Goal: Information Seeking & Learning: Learn about a topic

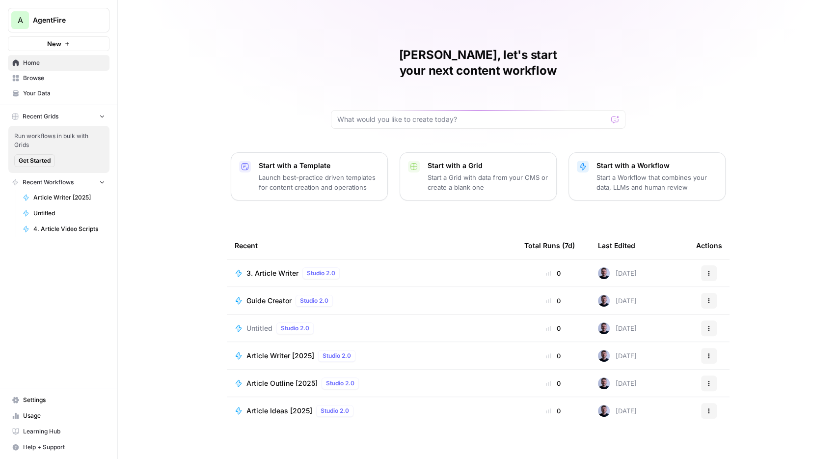
click at [88, 31] on button "A AgentFire" at bounding box center [59, 20] width 102 height 25
click at [70, 77] on span "AgentFire" at bounding box center [90, 74] width 121 height 10
click at [26, 81] on span "Browse" at bounding box center [64, 78] width 82 height 9
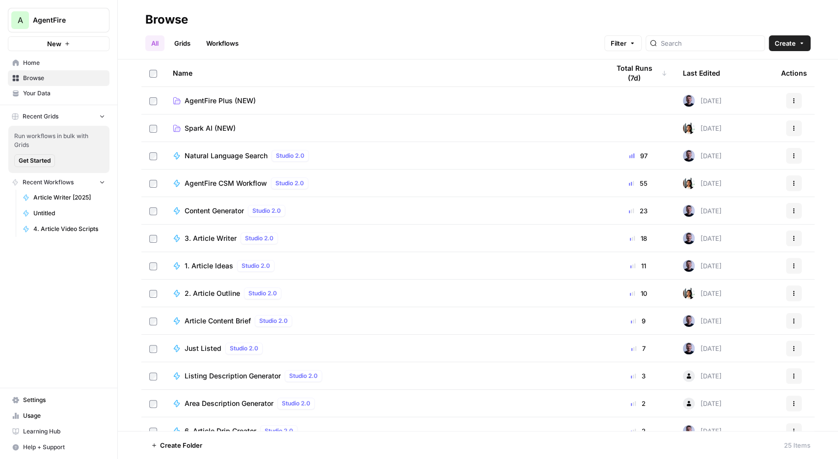
click at [41, 60] on span "Home" at bounding box center [64, 62] width 82 height 9
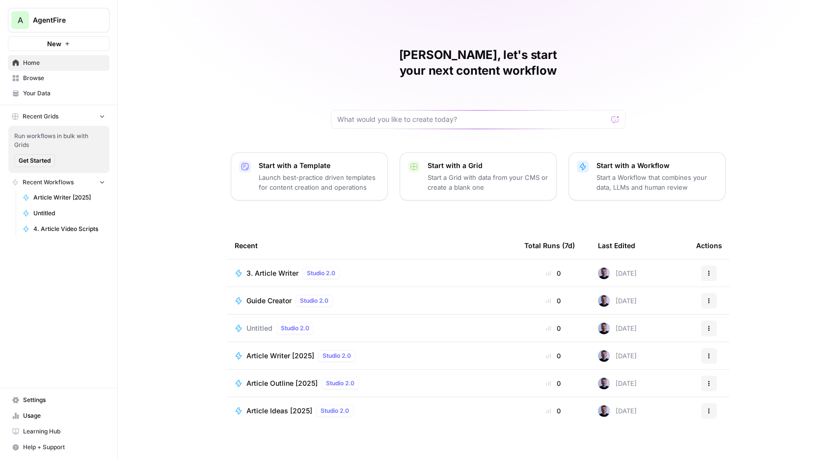
click at [57, 75] on span "Browse" at bounding box center [64, 78] width 82 height 9
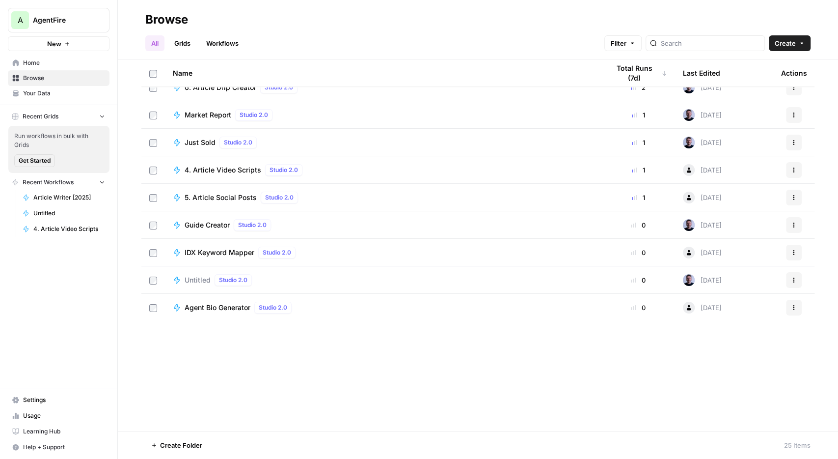
scroll to position [115, 0]
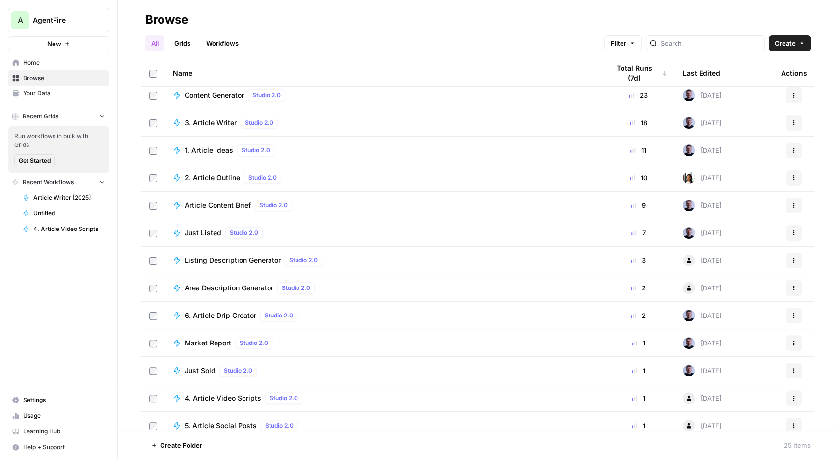
click at [398, 116] on td "3. Article Writer Studio 2.0" at bounding box center [383, 122] width 436 height 27
click at [207, 115] on td "3. Article Writer Studio 2.0" at bounding box center [383, 122] width 436 height 27
click at [208, 122] on span "3. Article Writer" at bounding box center [211, 123] width 52 height 10
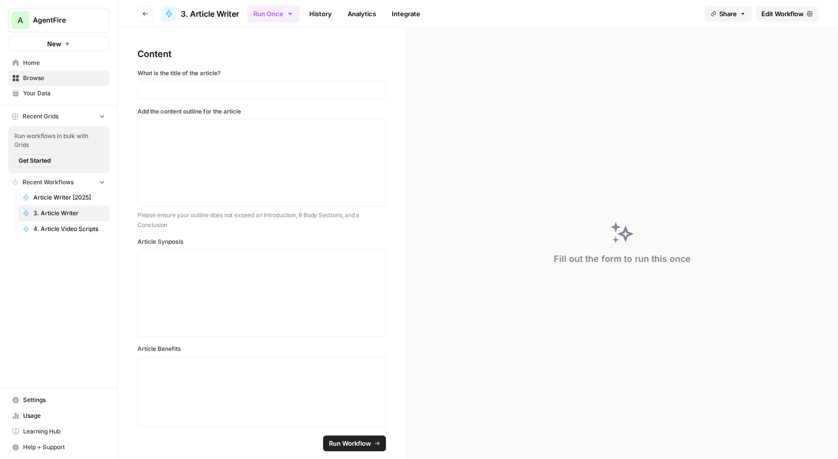
click at [774, 12] on span "Edit Workflow" at bounding box center [783, 14] width 42 height 10
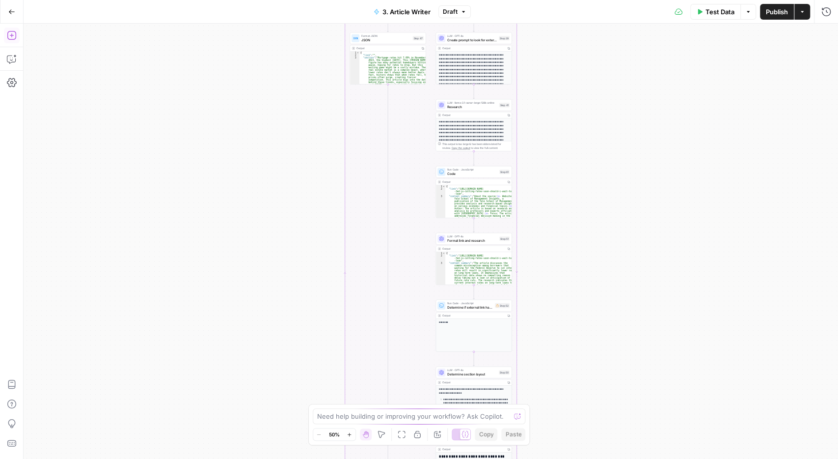
click at [10, 36] on icon "button" at bounding box center [12, 35] width 10 height 10
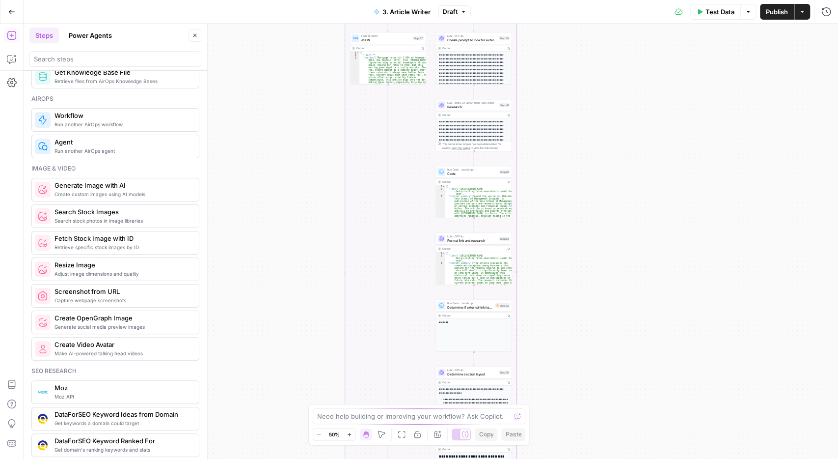
scroll to position [228, 0]
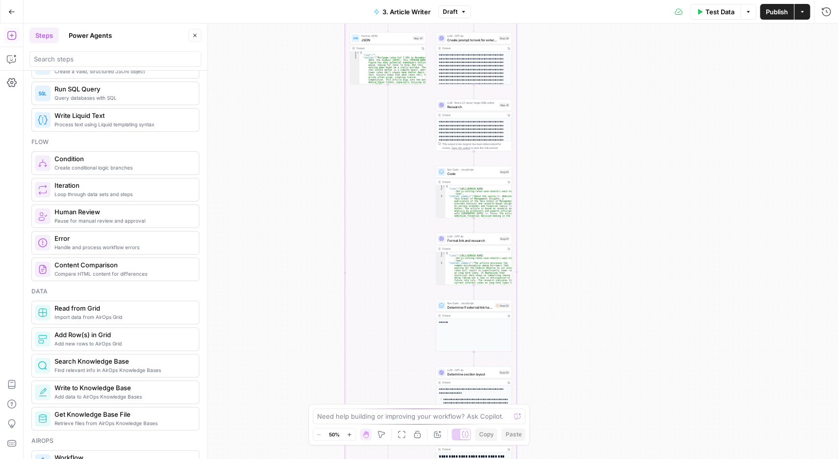
click at [308, 174] on div "true false Workflow Input Settings Inputs LLM · GPT-4o JSON Step 2 Output Copy …" at bounding box center [431, 241] width 815 height 435
click at [195, 35] on icon "button" at bounding box center [195, 35] width 6 height 6
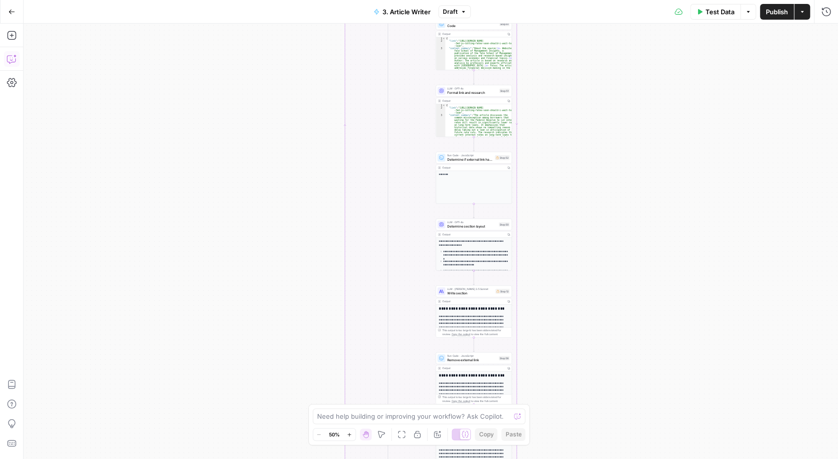
click at [10, 59] on icon "button" at bounding box center [12, 59] width 10 height 10
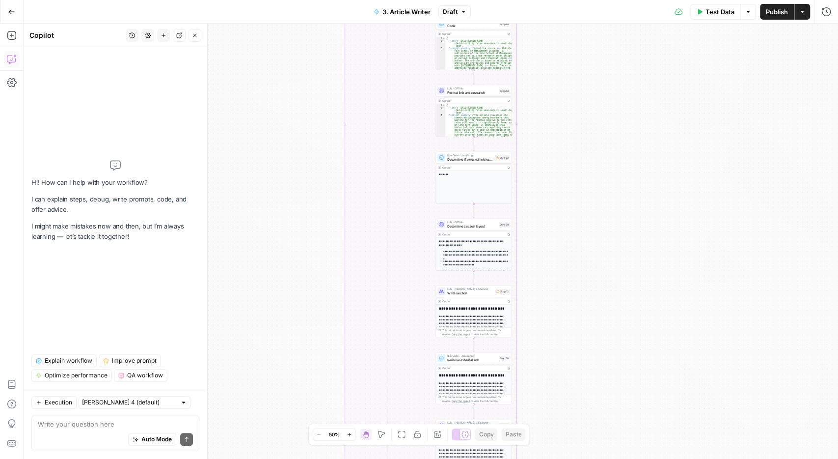
click at [195, 36] on icon "button" at bounding box center [195, 35] width 6 height 6
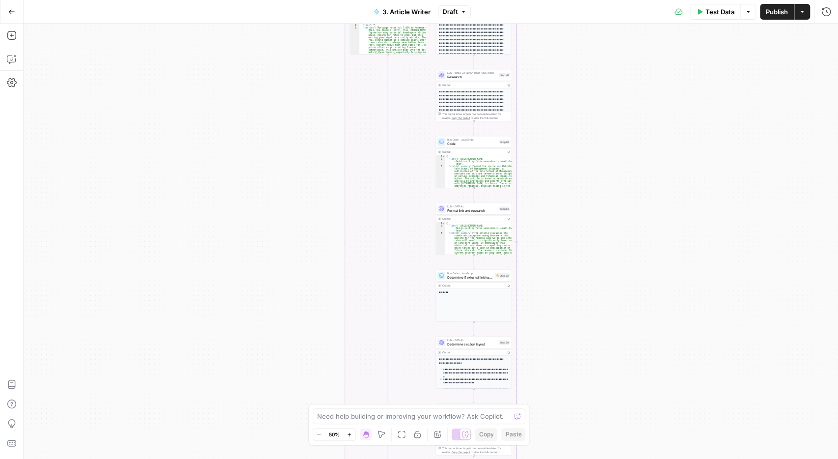
click at [6, 16] on button "Go Back" at bounding box center [12, 12] width 18 height 18
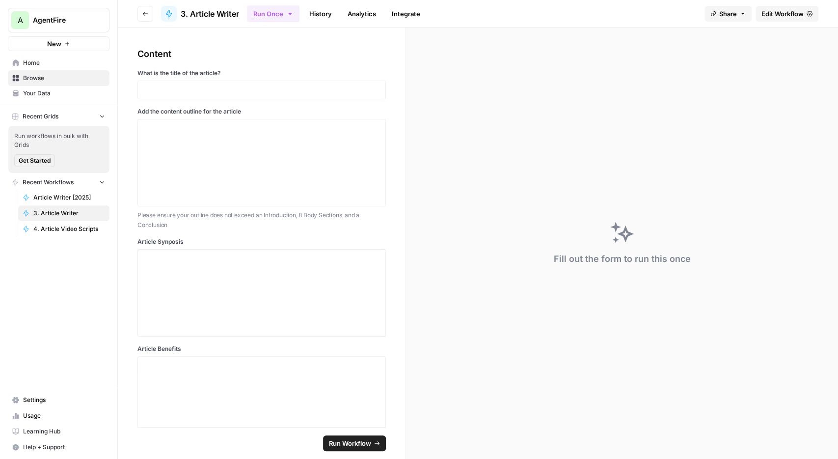
click at [35, 60] on span "Home" at bounding box center [64, 62] width 82 height 9
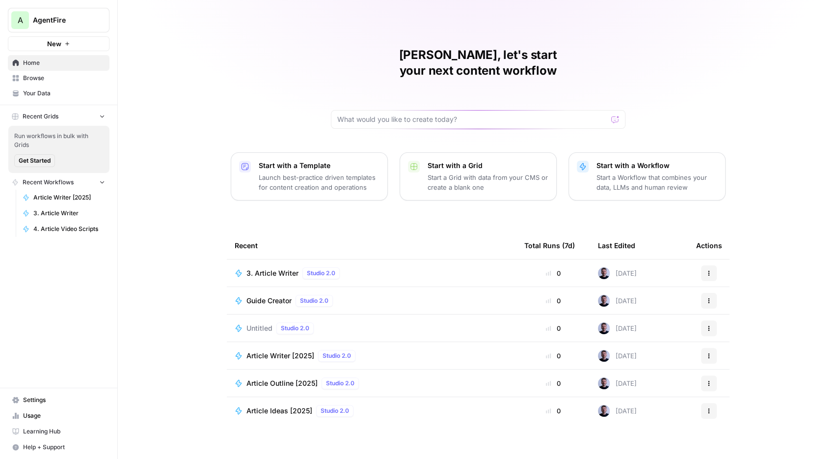
click at [40, 80] on span "Browse" at bounding box center [64, 78] width 82 height 9
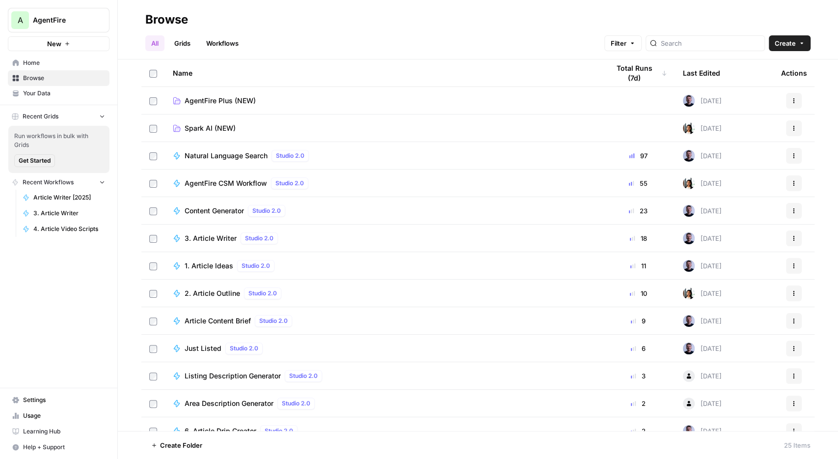
click at [350, 98] on link "AgentFire Plus (NEW)" at bounding box center [383, 101] width 421 height 10
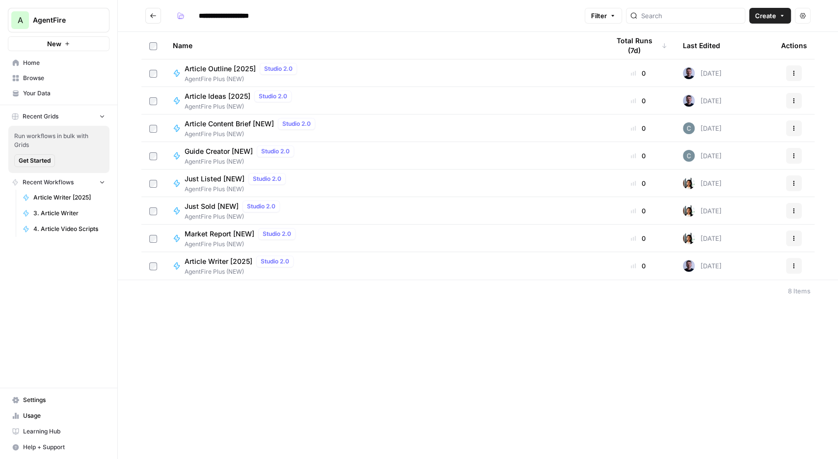
click at [161, 16] on button "Go back" at bounding box center [153, 16] width 16 height 16
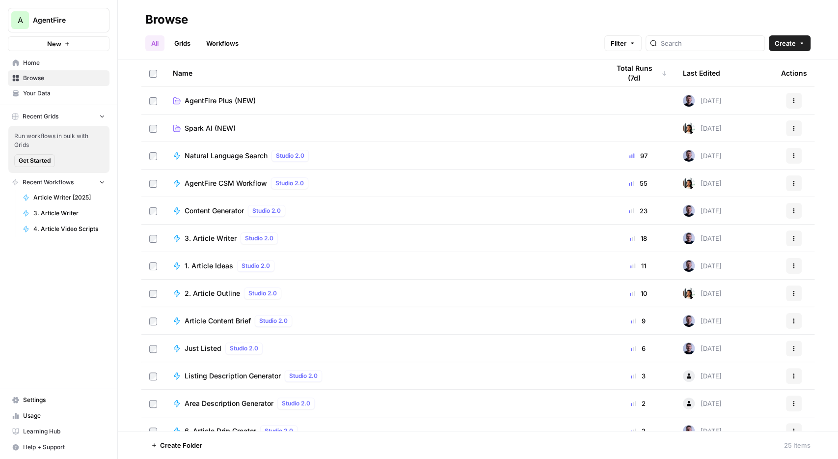
click at [218, 238] on span "3. Article Writer" at bounding box center [211, 238] width 52 height 10
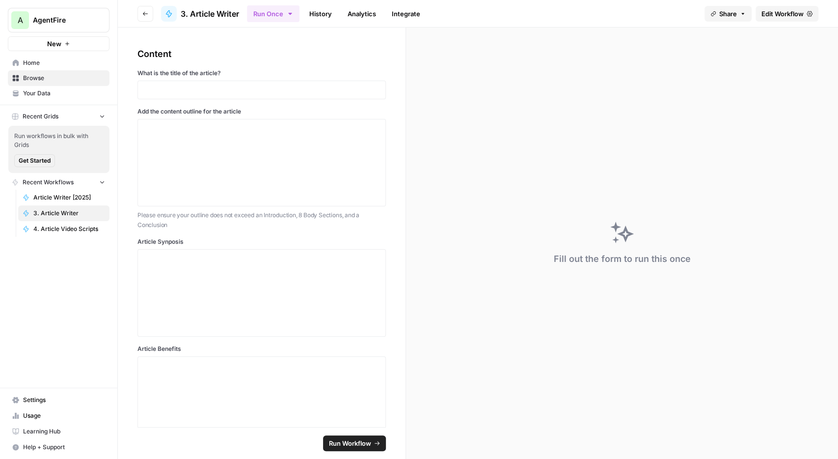
click at [329, 13] on link "History" at bounding box center [320, 14] width 34 height 16
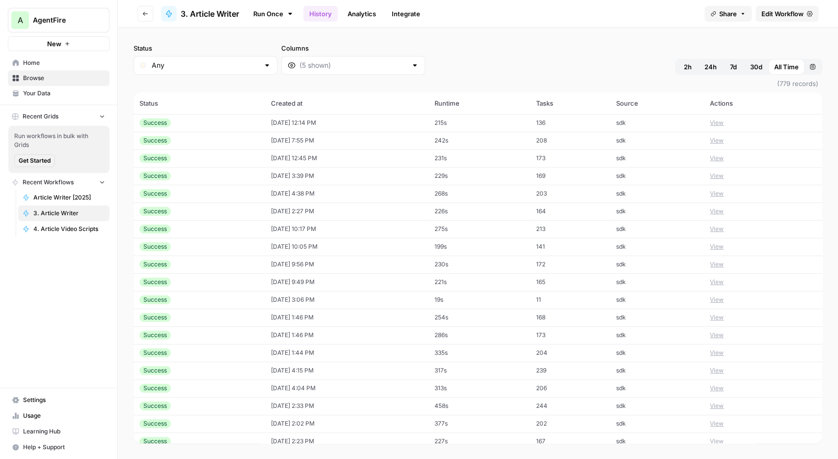
click at [710, 125] on button "View" at bounding box center [717, 122] width 14 height 9
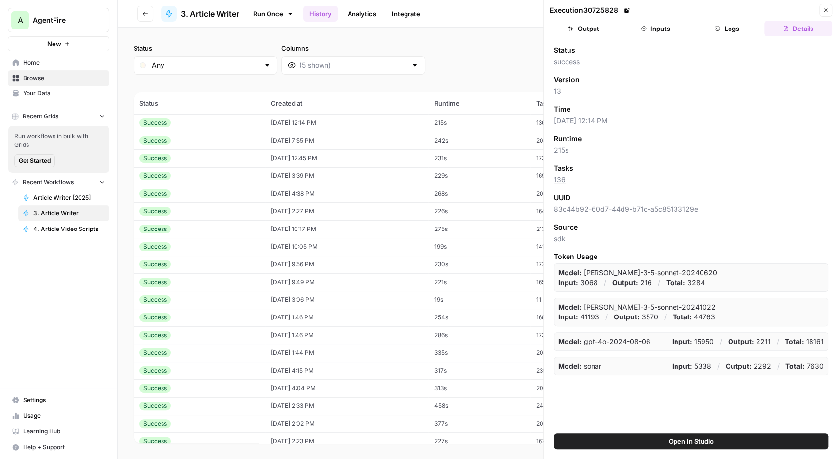
click at [597, 31] on button "Output" at bounding box center [584, 29] width 68 height 16
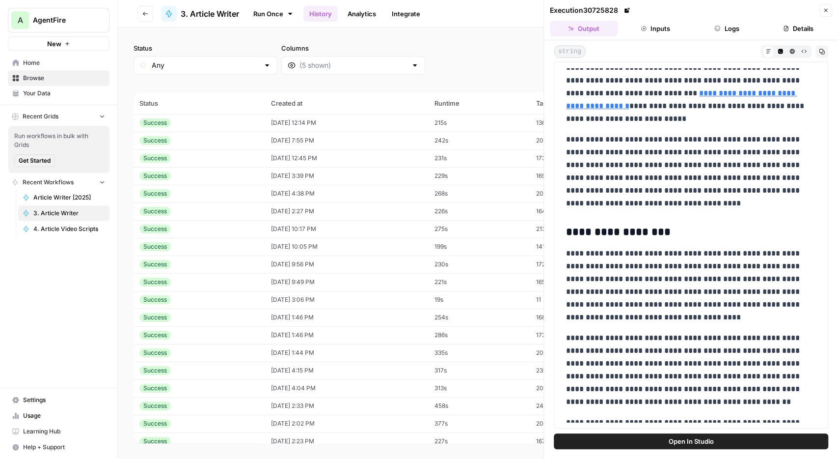
scroll to position [295, 0]
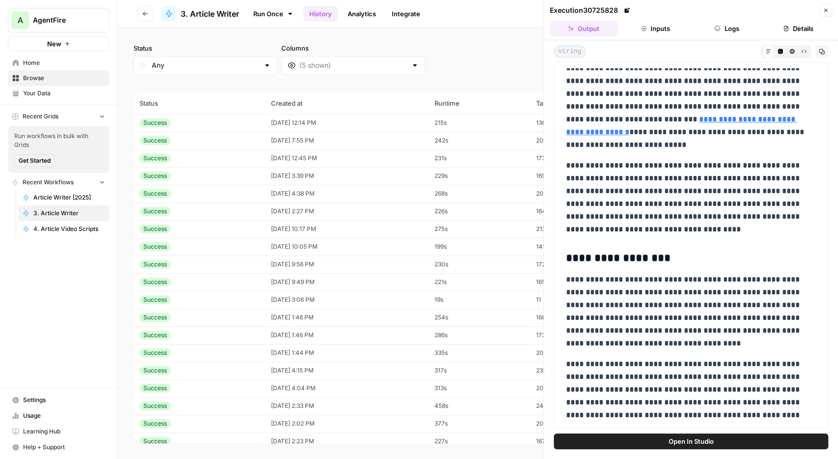
click at [661, 16] on div "Execution 30725828 Close" at bounding box center [691, 10] width 282 height 13
click at [725, 25] on button "Logs" at bounding box center [727, 29] width 68 height 16
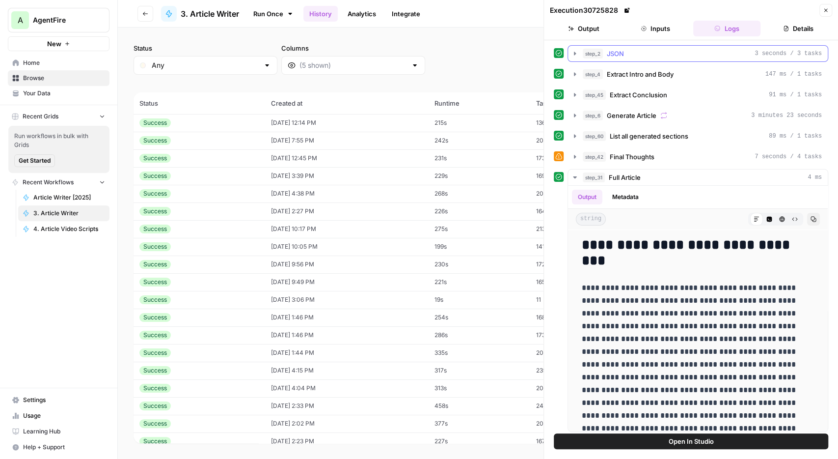
click at [596, 54] on span "step_2" at bounding box center [593, 54] width 20 height 10
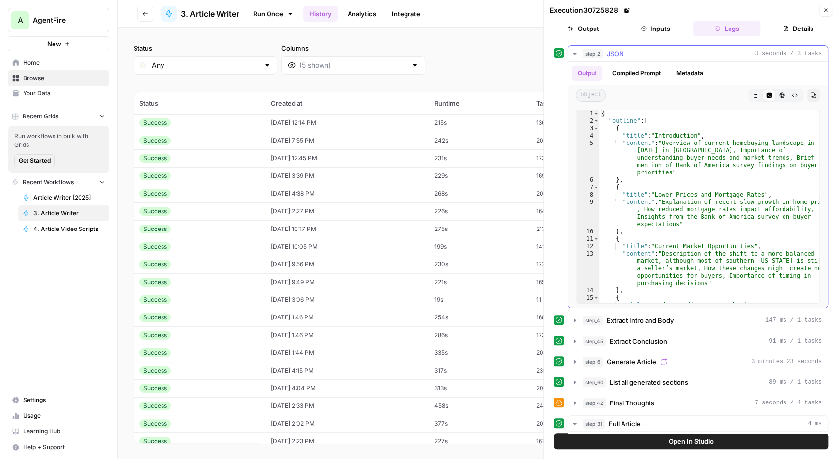
click at [578, 53] on icon "button" at bounding box center [575, 54] width 8 height 8
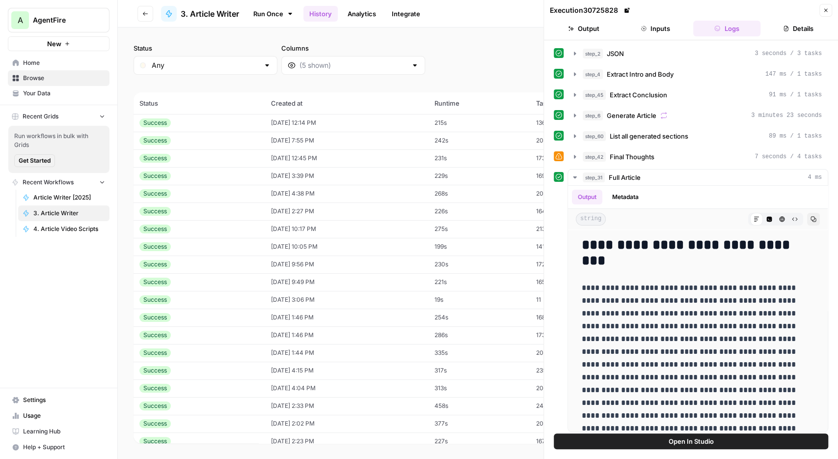
click at [822, 9] on button "Close" at bounding box center [825, 10] width 13 height 13
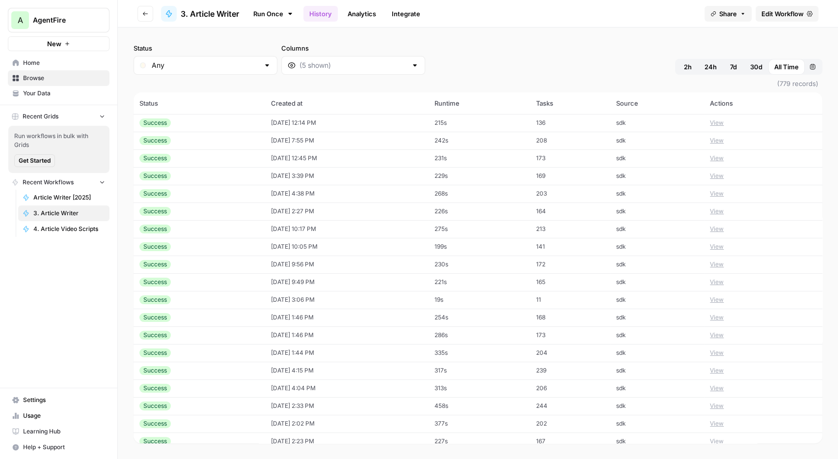
click at [720, 124] on button "View" at bounding box center [717, 122] width 14 height 9
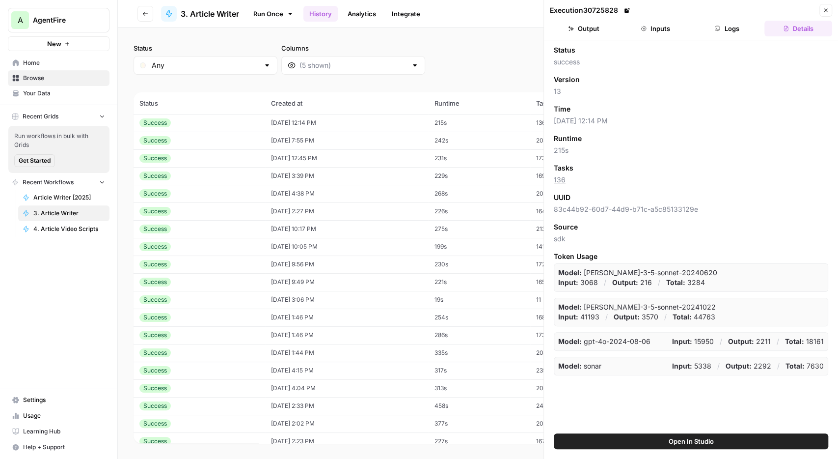
click at [663, 35] on button "Inputs" at bounding box center [656, 29] width 68 height 16
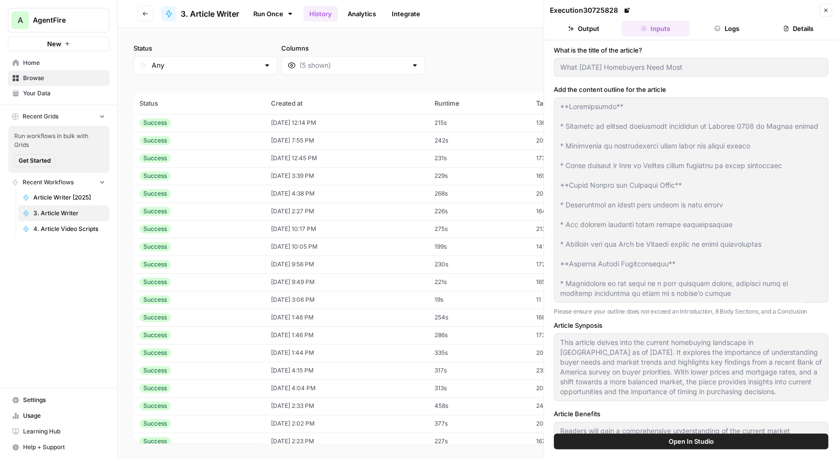
click at [732, 29] on button "Logs" at bounding box center [727, 29] width 68 height 16
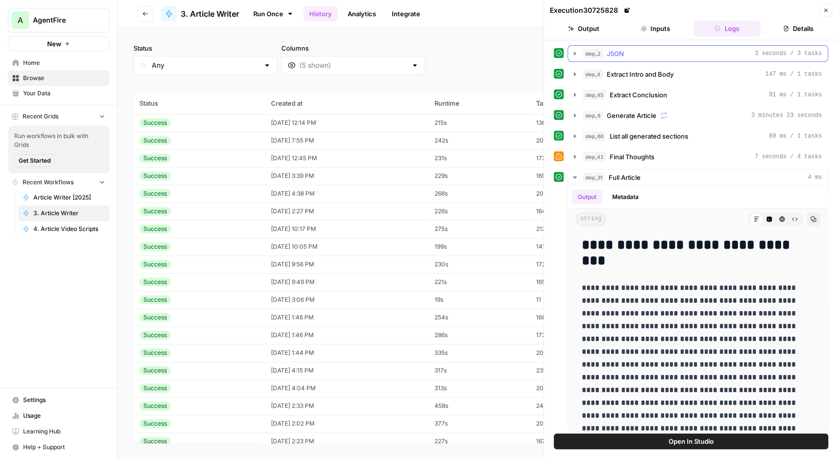
click at [576, 53] on icon "button" at bounding box center [575, 53] width 2 height 3
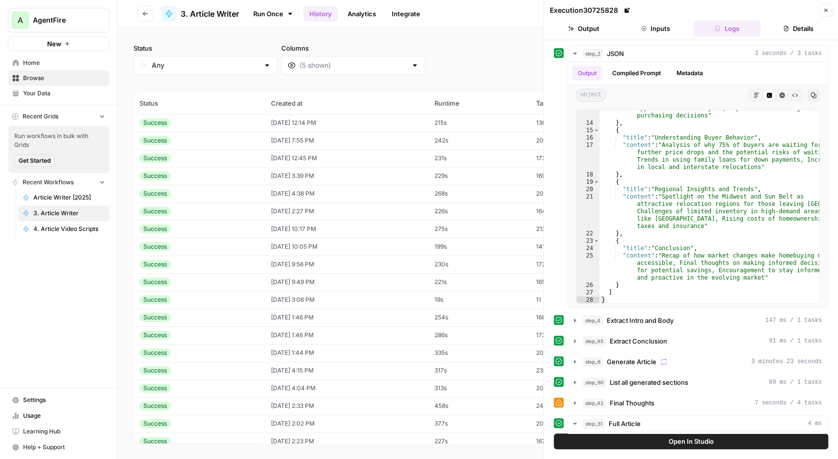
scroll to position [137, 0]
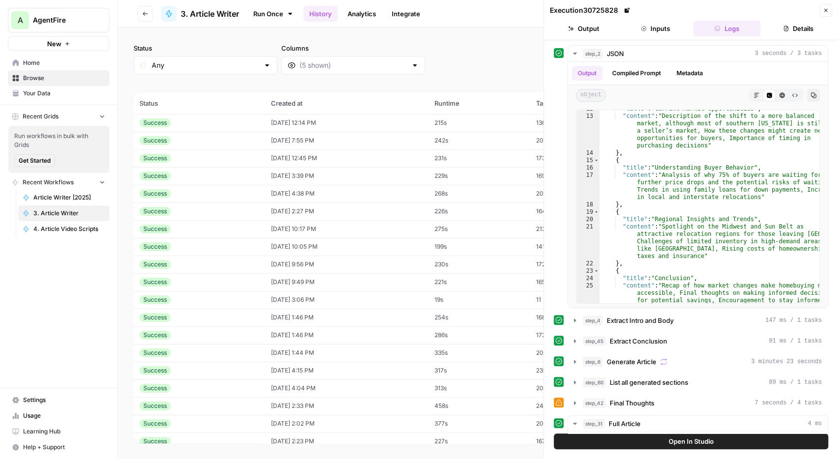
click at [582, 25] on button "Output" at bounding box center [584, 29] width 68 height 16
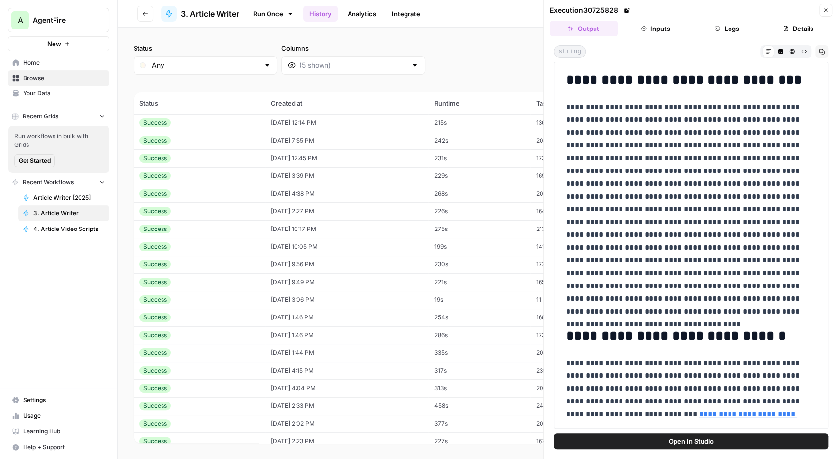
click at [796, 24] on button "Details" at bounding box center [798, 29] width 68 height 16
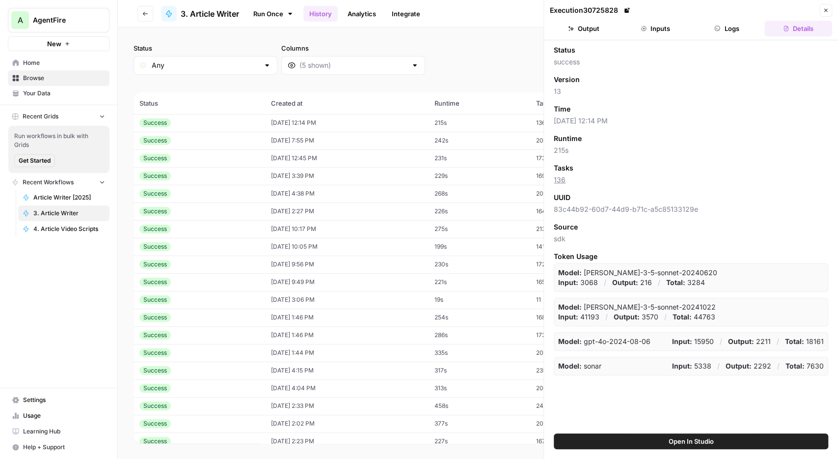
click at [821, 13] on button "Close" at bounding box center [825, 10] width 13 height 13
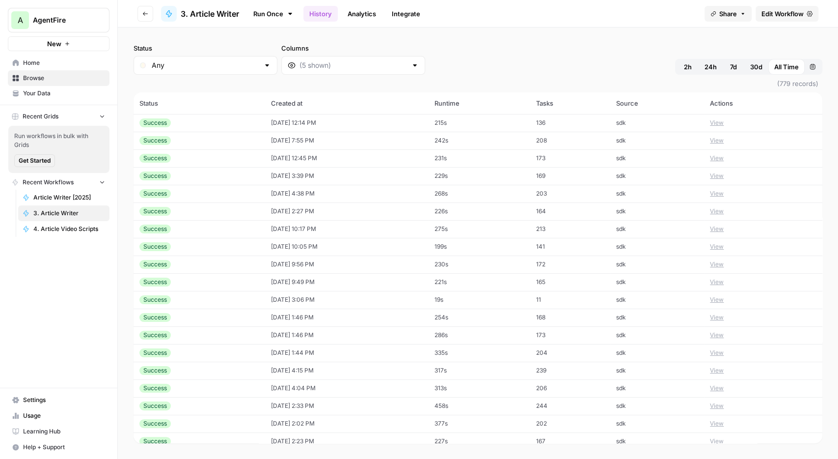
click at [33, 63] on span "Home" at bounding box center [64, 62] width 82 height 9
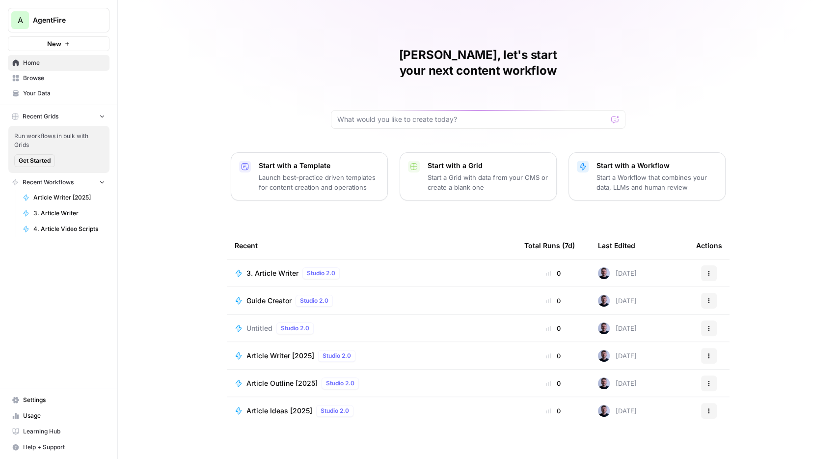
click at [45, 81] on span "Browse" at bounding box center [64, 78] width 82 height 9
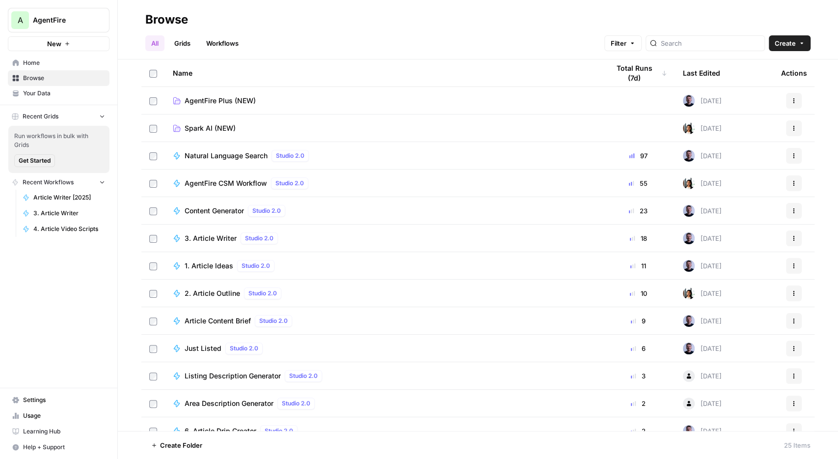
click at [217, 239] on span "3. Article Writer" at bounding box center [211, 238] width 52 height 10
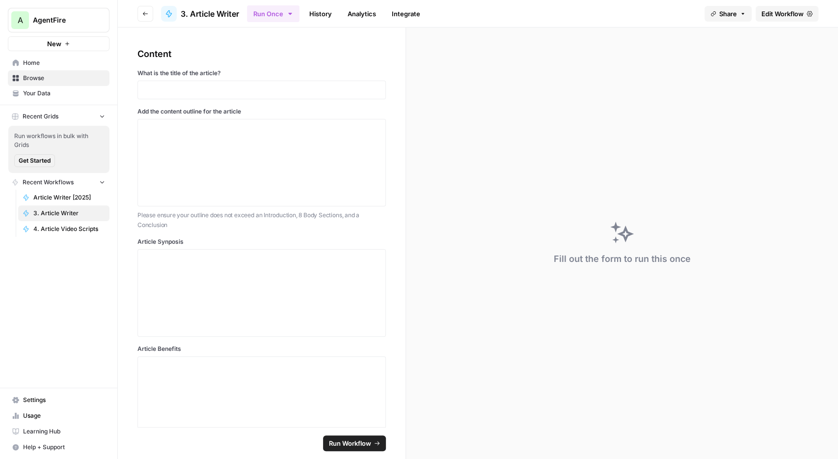
click at [398, 6] on link "Integrate" at bounding box center [406, 14] width 40 height 16
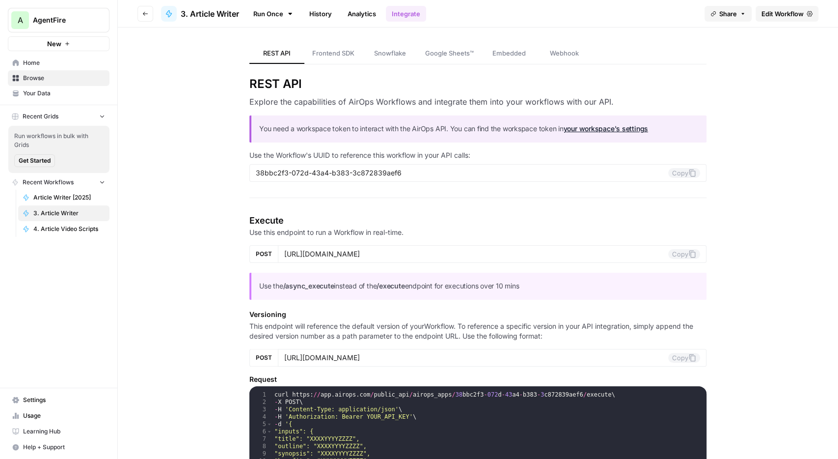
click at [371, 11] on link "Analytics" at bounding box center [362, 14] width 40 height 16
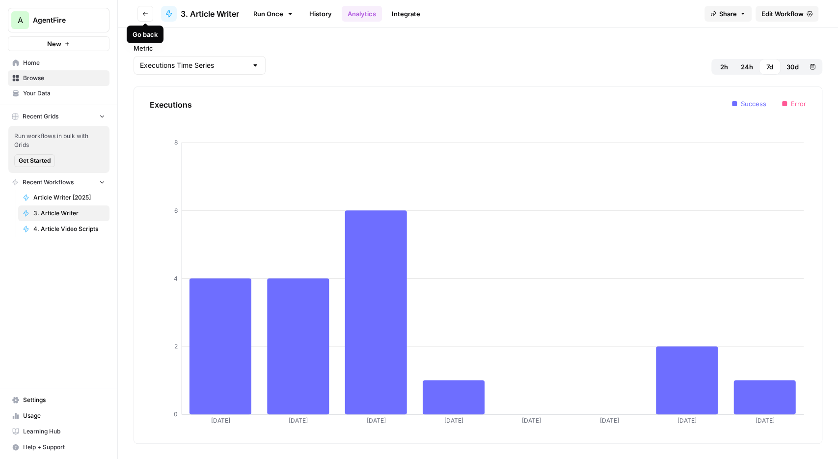
click at [143, 14] on icon "button" at bounding box center [145, 14] width 6 height 6
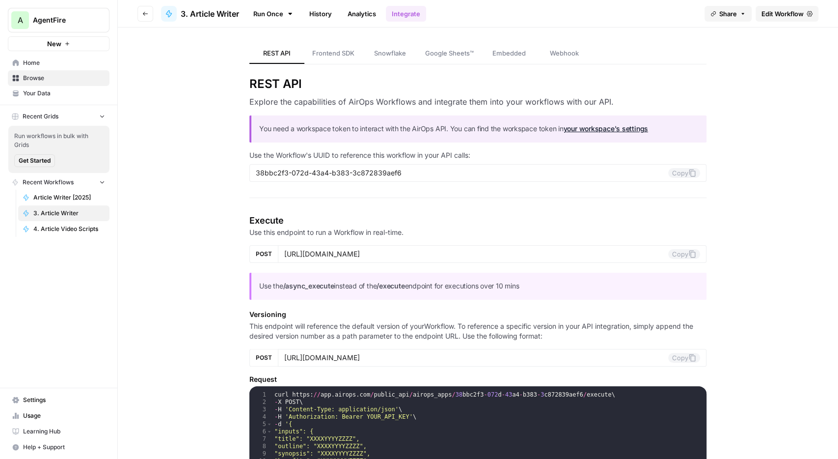
click at [32, 93] on span "Your Data" at bounding box center [64, 93] width 82 height 9
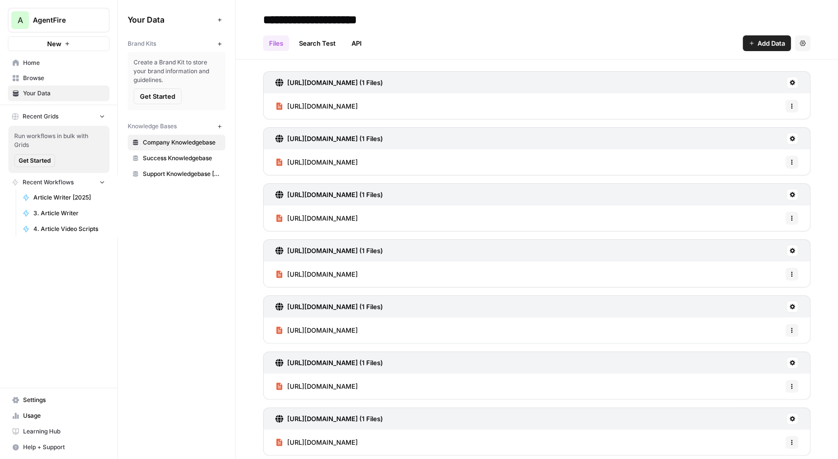
click at [174, 157] on span "Success Knowledgebase" at bounding box center [182, 158] width 78 height 9
click at [177, 172] on span "Support Knowledgebase [11/24]" at bounding box center [182, 173] width 78 height 9
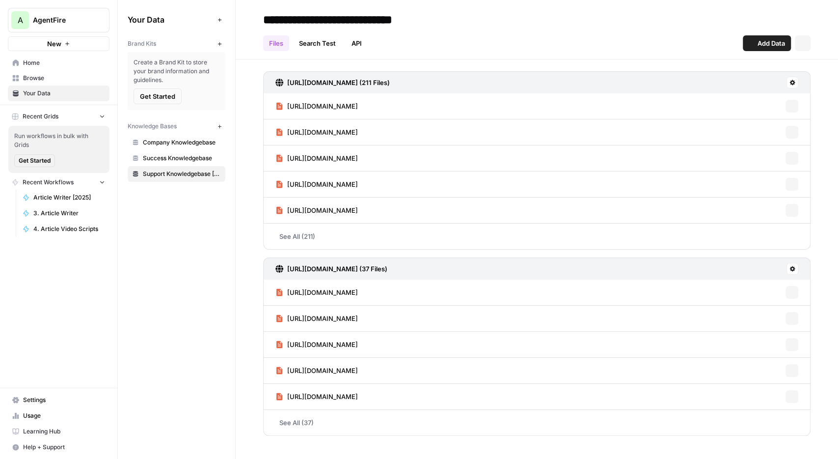
click at [178, 146] on span "Company Knowledgebase" at bounding box center [182, 142] width 78 height 9
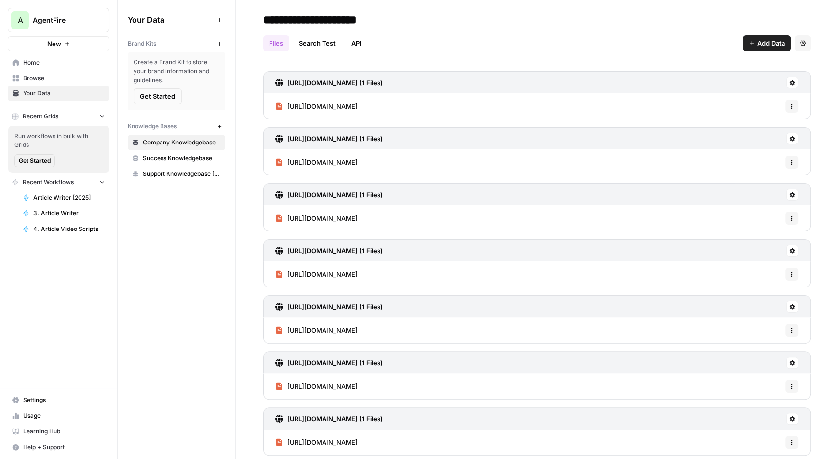
click at [37, 66] on span "Home" at bounding box center [64, 62] width 82 height 9
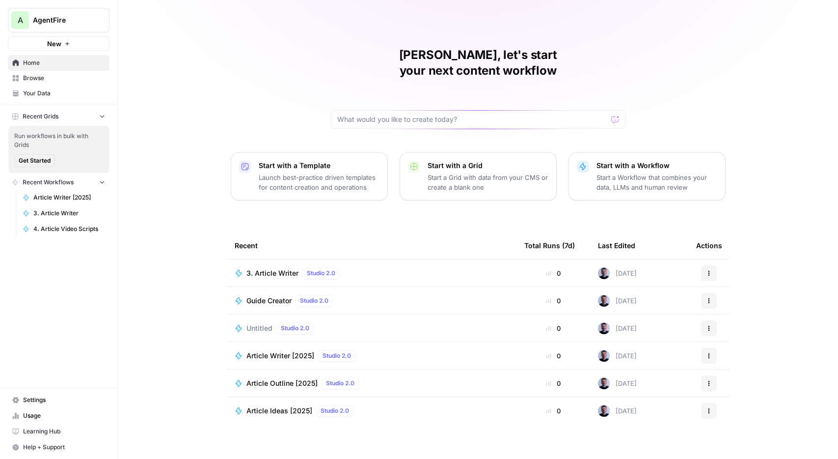
click at [53, 81] on span "Browse" at bounding box center [64, 78] width 82 height 9
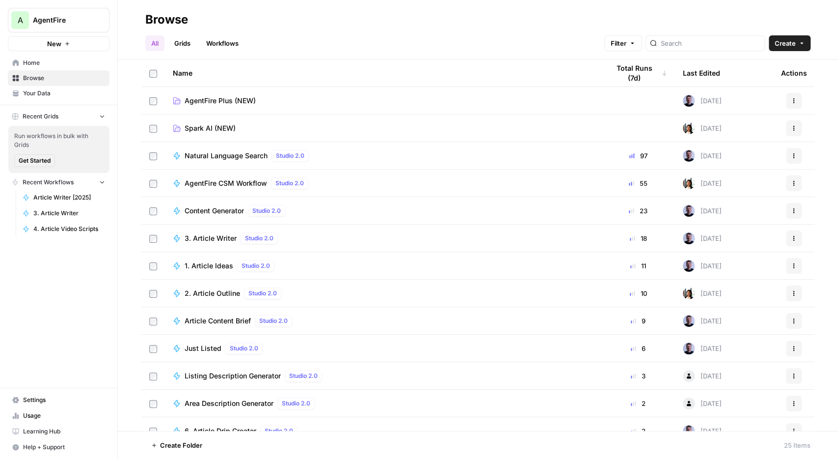
click at [213, 238] on span "3. Article Writer" at bounding box center [211, 238] width 52 height 10
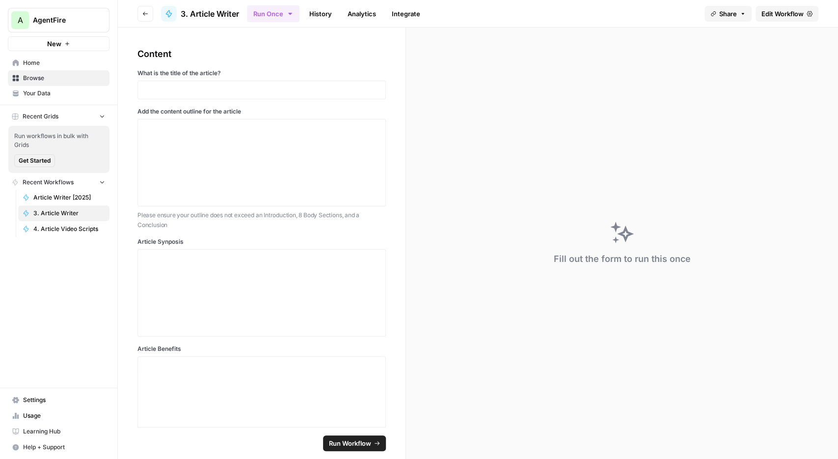
click at [779, 10] on span "Edit Workflow" at bounding box center [783, 14] width 42 height 10
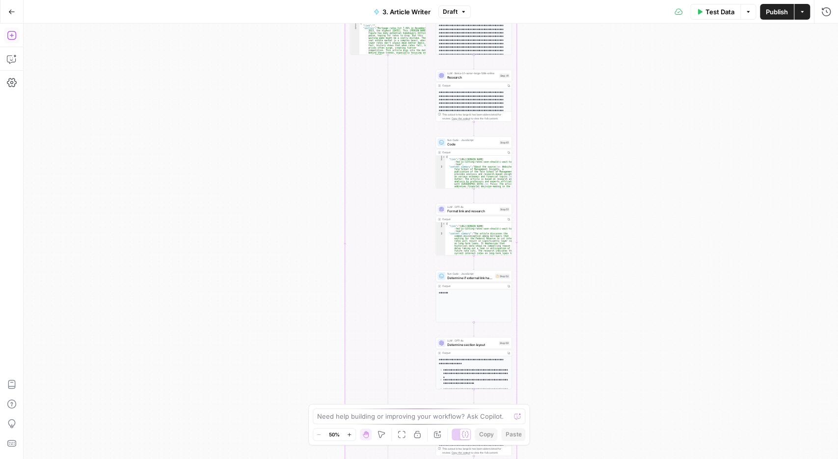
click at [8, 37] on icon "button" at bounding box center [12, 35] width 10 height 10
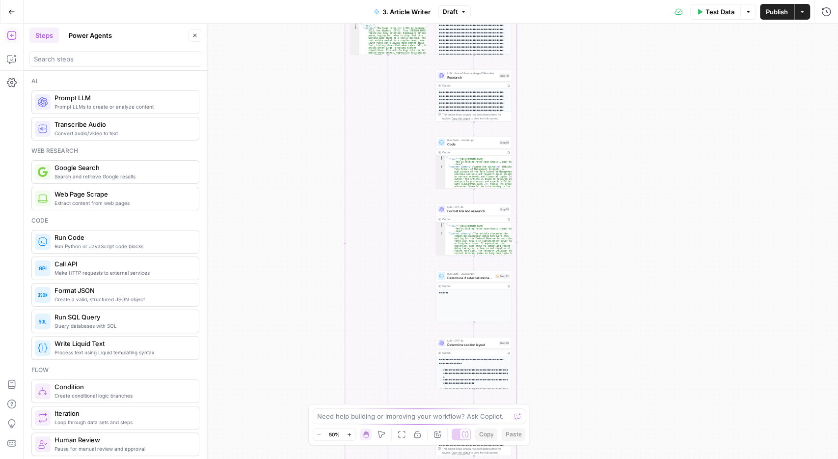
click at [102, 30] on button "Power Agents" at bounding box center [90, 35] width 55 height 16
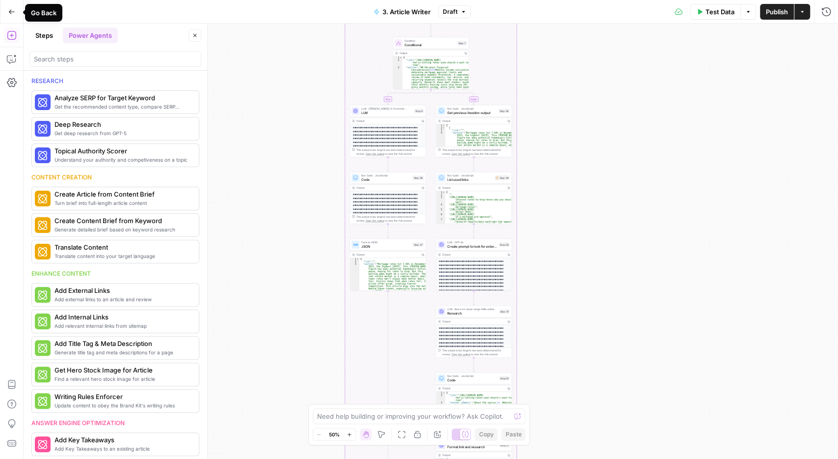
click at [10, 12] on icon "button" at bounding box center [11, 11] width 7 height 7
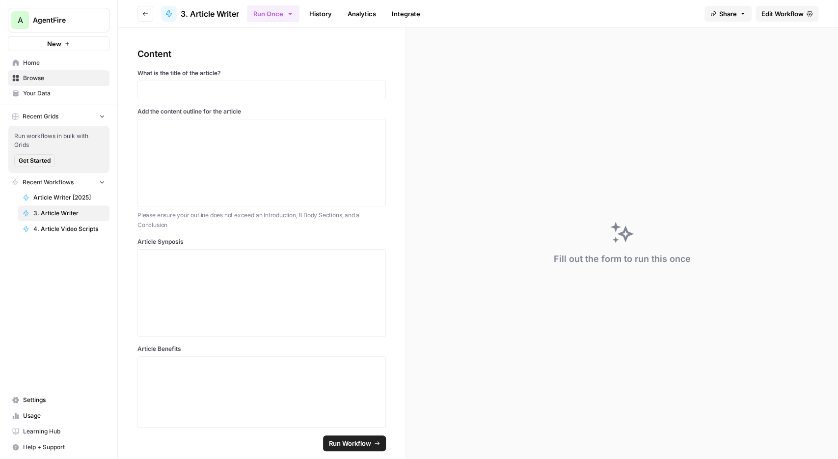
click at [779, 12] on span "Edit Workflow" at bounding box center [783, 14] width 42 height 10
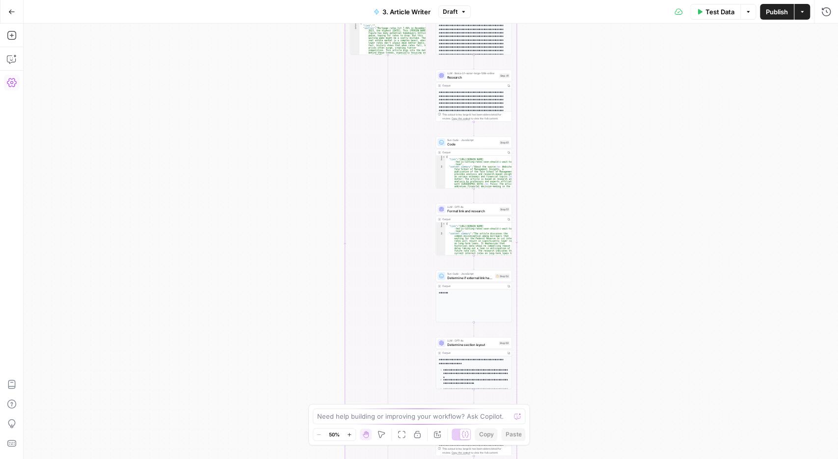
click at [10, 86] on icon "button" at bounding box center [12, 83] width 10 height 10
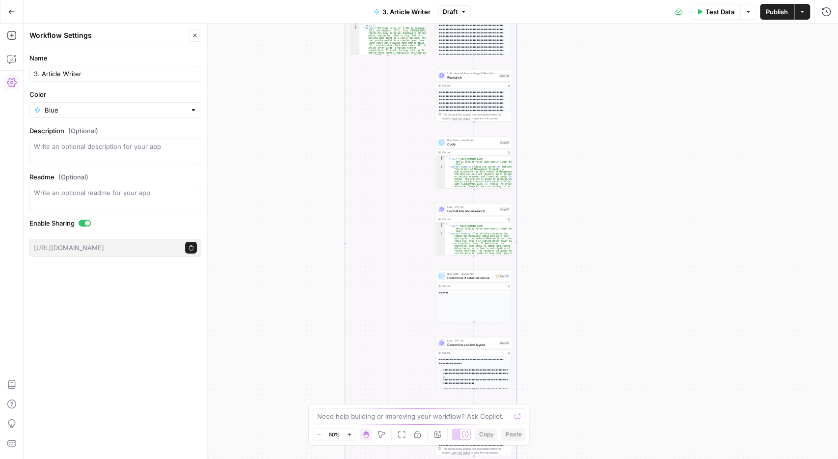
click at [10, 86] on icon "button" at bounding box center [12, 83] width 10 height 10
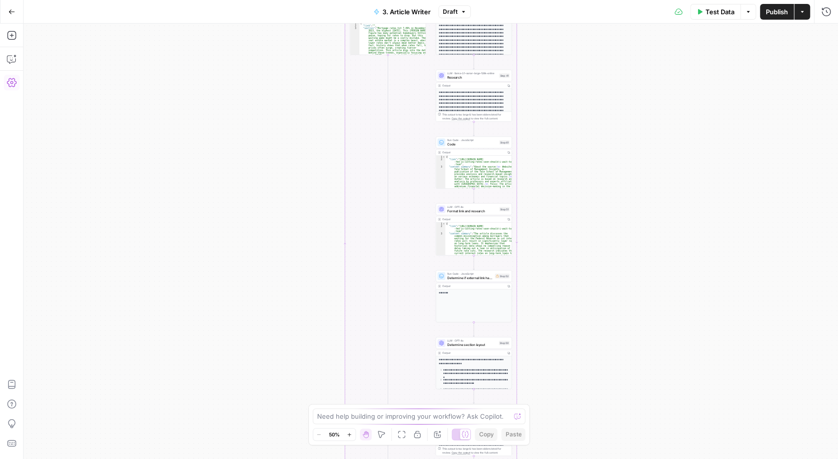
click at [11, 82] on icon "button" at bounding box center [12, 82] width 10 height 9
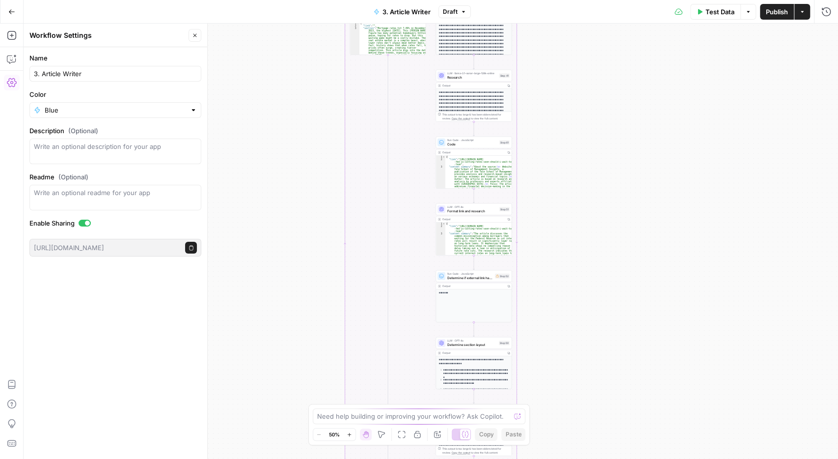
click at [11, 82] on icon "button" at bounding box center [12, 82] width 10 height 9
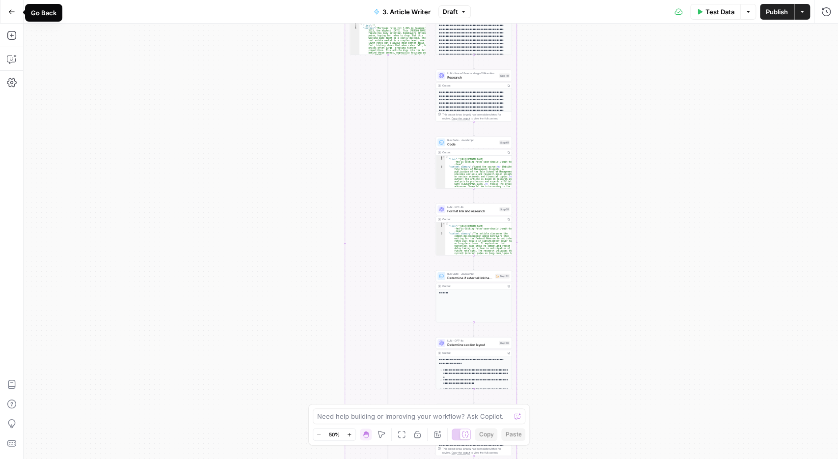
click at [9, 10] on icon "button" at bounding box center [11, 11] width 7 height 7
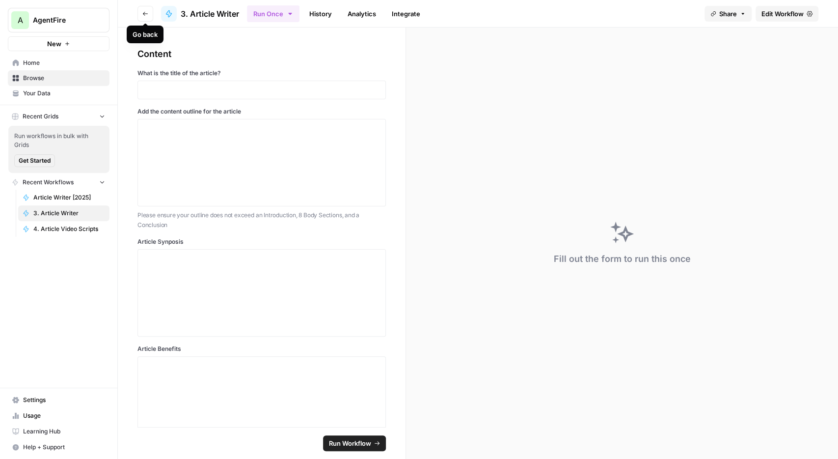
click at [148, 10] on button "Go back" at bounding box center [145, 14] width 16 height 16
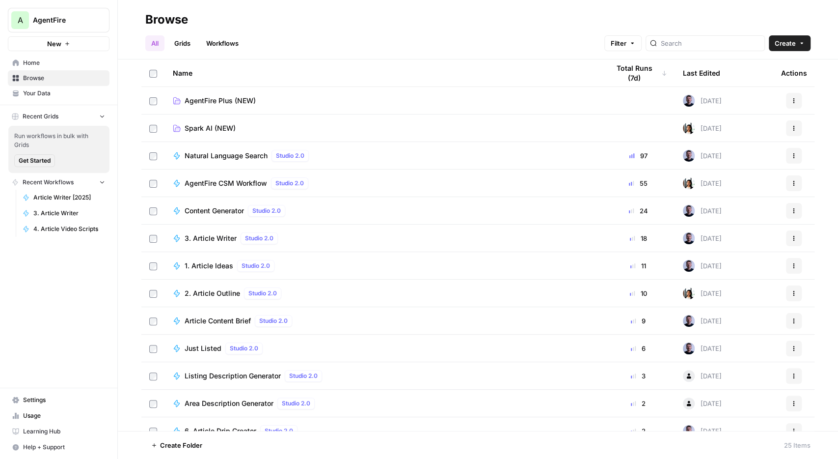
click at [88, 15] on button "A AgentFire" at bounding box center [59, 20] width 102 height 25
click at [77, 90] on span "AgentFire Content" at bounding box center [95, 89] width 130 height 10
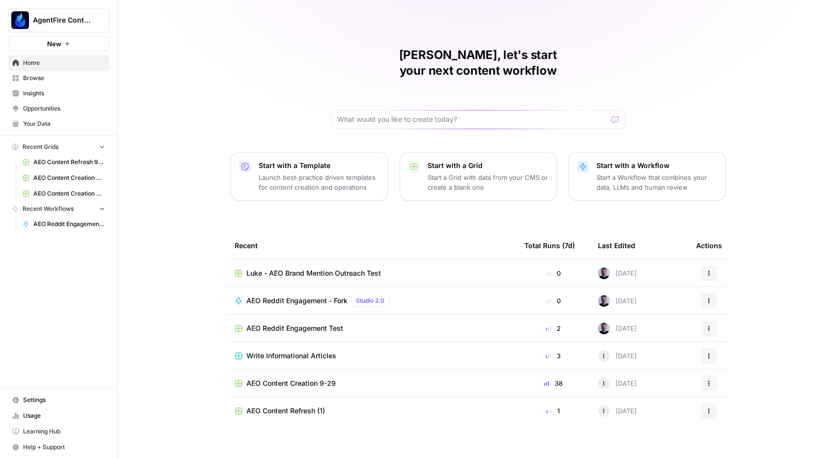
click at [63, 82] on span "Browse" at bounding box center [64, 78] width 82 height 9
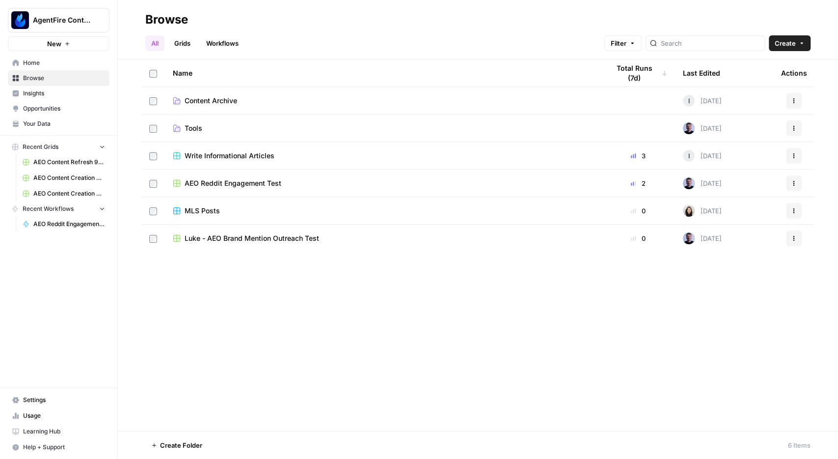
click at [323, 30] on div "All Grids Workflows Filter Create" at bounding box center [477, 39] width 665 height 24
click at [46, 125] on span "Your Data" at bounding box center [64, 123] width 82 height 9
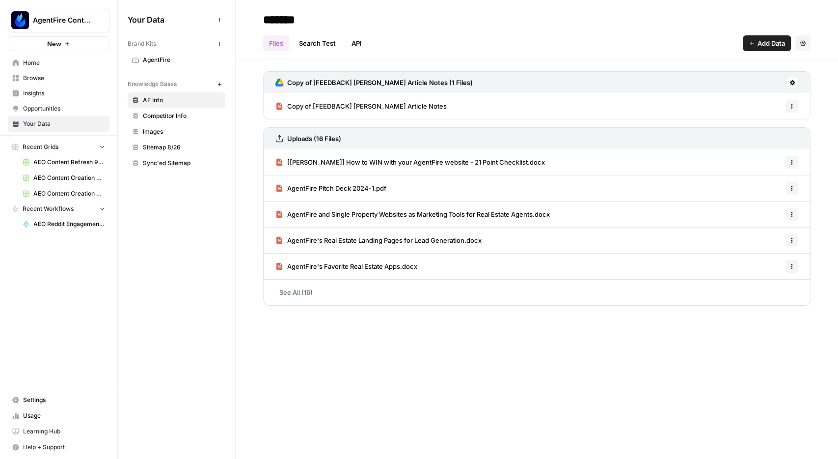
click at [168, 61] on span "AgentFire" at bounding box center [182, 59] width 78 height 9
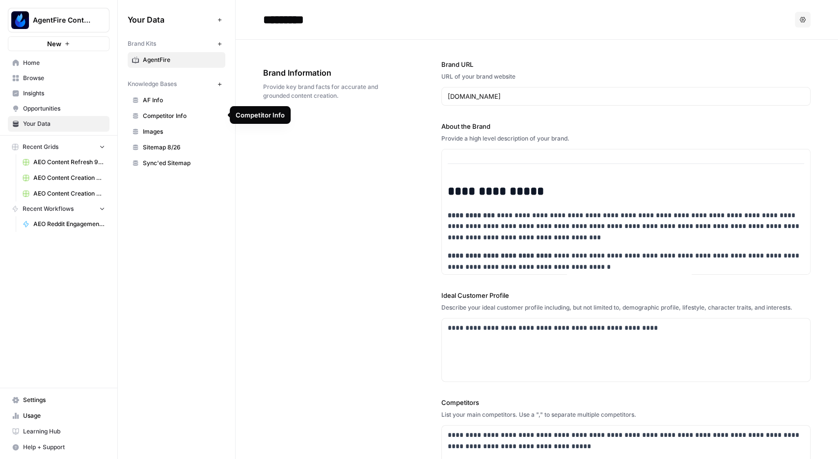
click at [179, 119] on span "Competitor Info" at bounding box center [182, 115] width 78 height 9
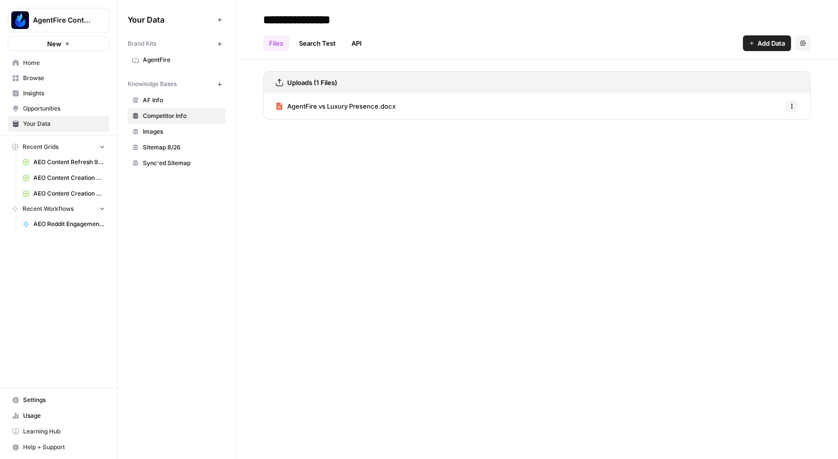
click at [160, 151] on link "Sitemap 8/26" at bounding box center [177, 147] width 98 height 16
click at [179, 156] on link "Sync'ed Sitemap" at bounding box center [177, 163] width 98 height 16
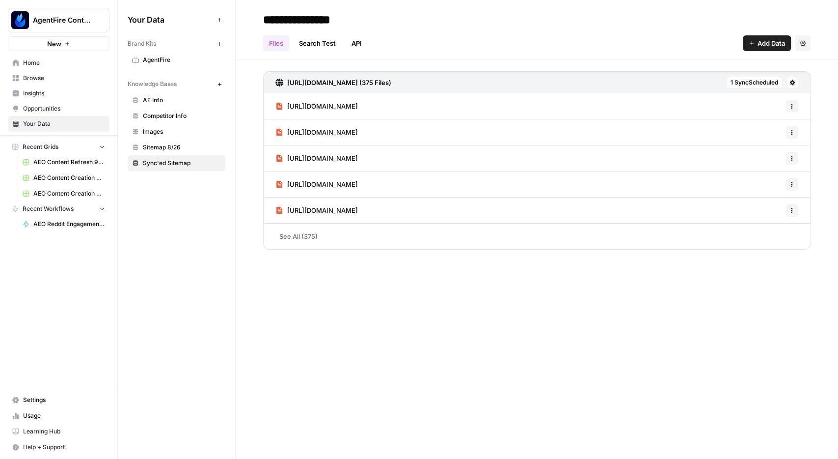
click at [41, 59] on span "Home" at bounding box center [64, 62] width 82 height 9
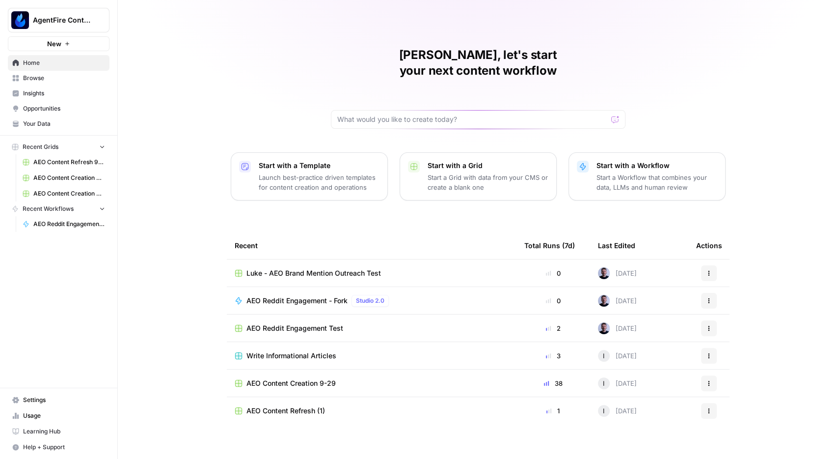
click at [54, 80] on span "Browse" at bounding box center [64, 78] width 82 height 9
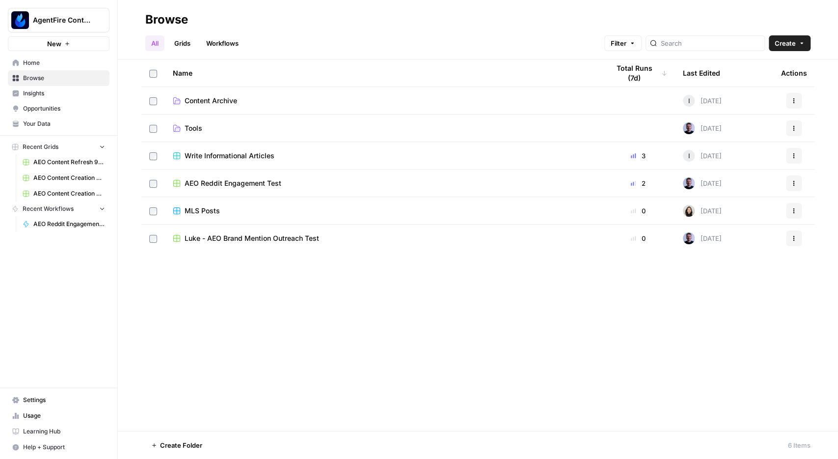
click at [229, 44] on link "Workflows" at bounding box center [222, 43] width 44 height 16
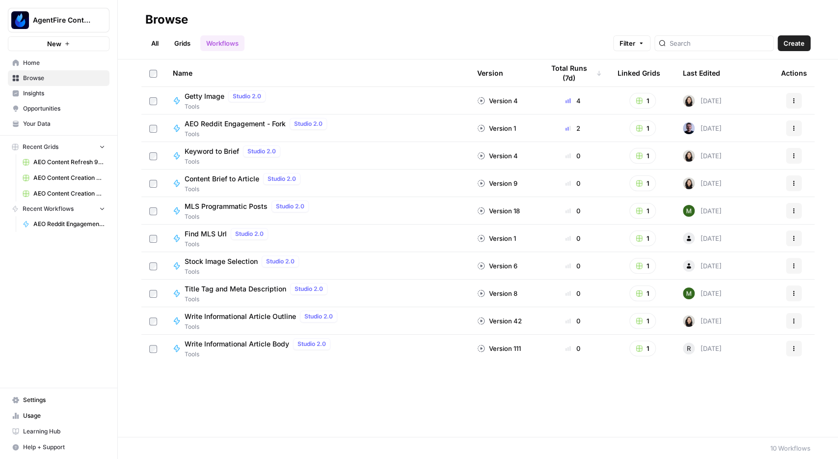
click at [184, 46] on link "Grids" at bounding box center [182, 43] width 28 height 16
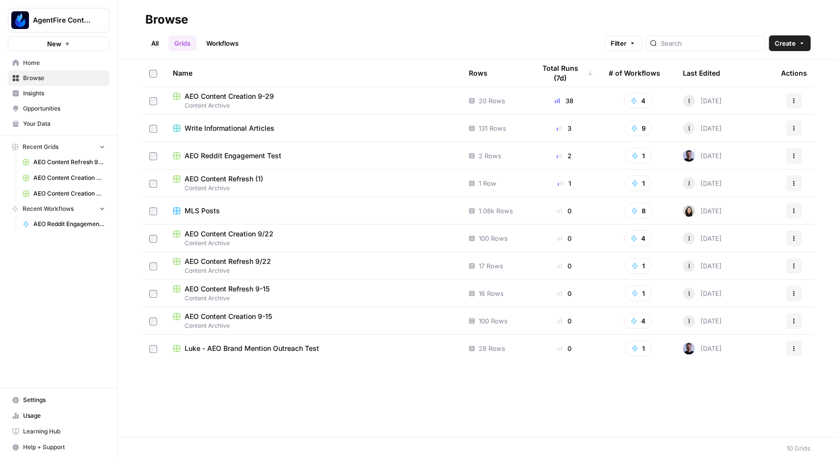
click at [244, 235] on span "AEO Content Creation 9/22" at bounding box center [229, 234] width 89 height 10
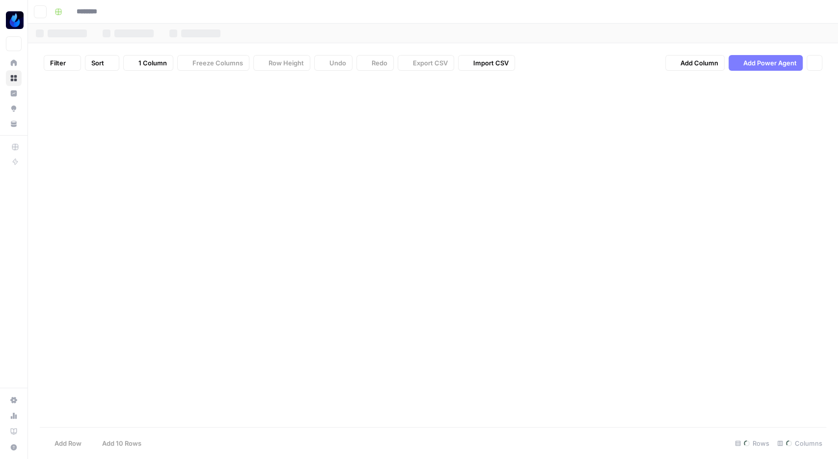
type input "**********"
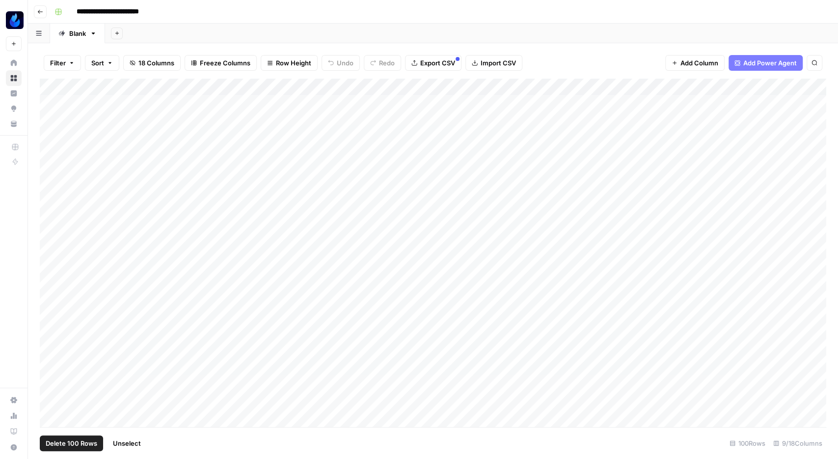
click at [56, 85] on div "Add Column" at bounding box center [433, 254] width 787 height 351
click at [58, 84] on div "Add Column" at bounding box center [433, 254] width 787 height 351
click at [38, 9] on icon "button" at bounding box center [40, 12] width 6 height 6
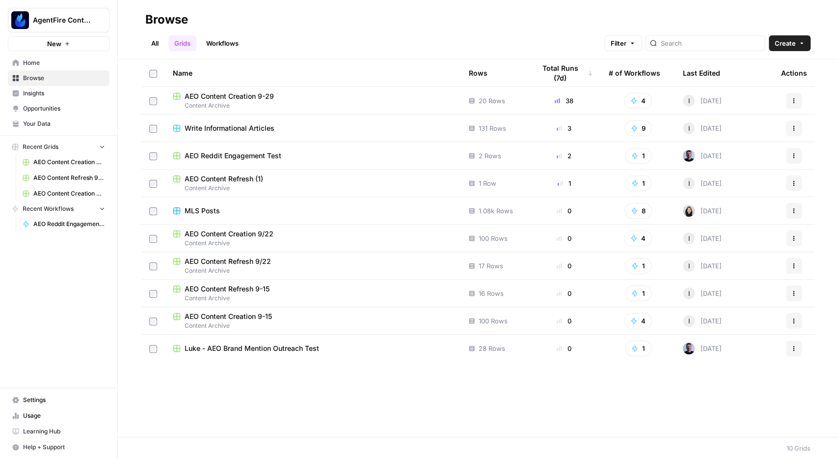
click at [44, 95] on span "Insights" at bounding box center [64, 93] width 82 height 9
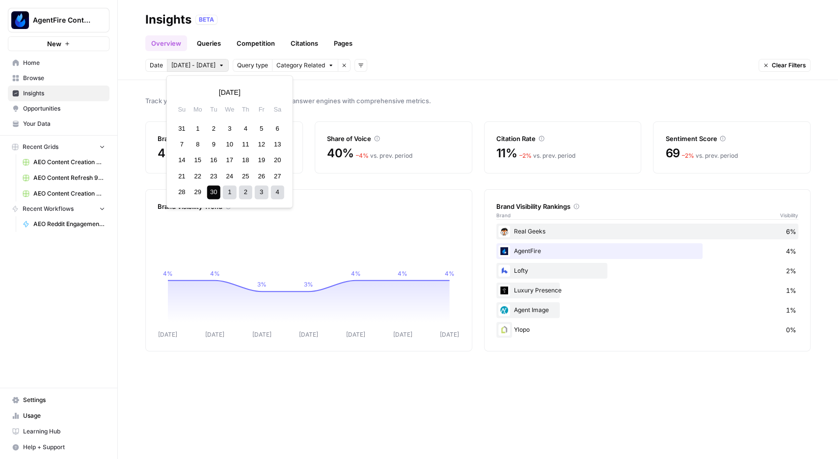
click at [209, 70] on button "[DATE] - [DATE]" at bounding box center [198, 65] width 62 height 13
click at [196, 130] on div "1" at bounding box center [197, 128] width 13 height 13
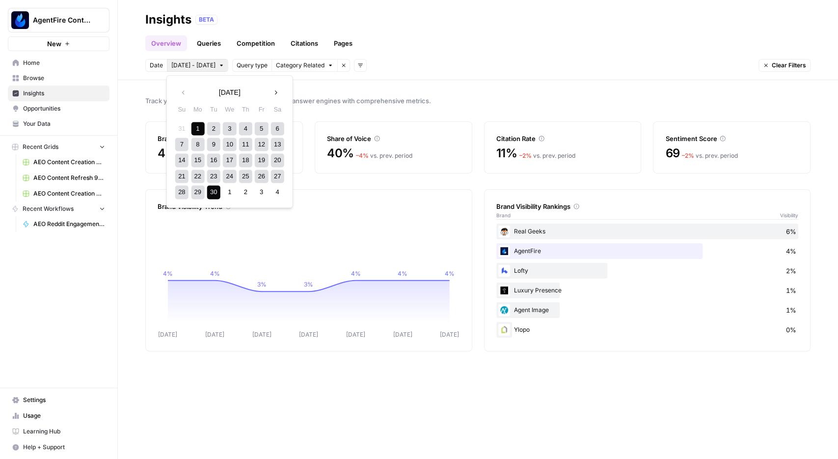
click at [210, 197] on div "30" at bounding box center [213, 192] width 13 height 13
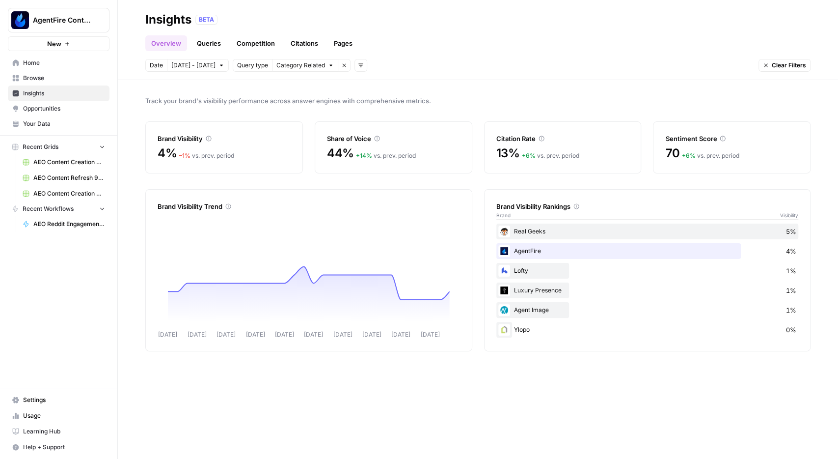
click at [217, 42] on link "Queries" at bounding box center [209, 43] width 36 height 16
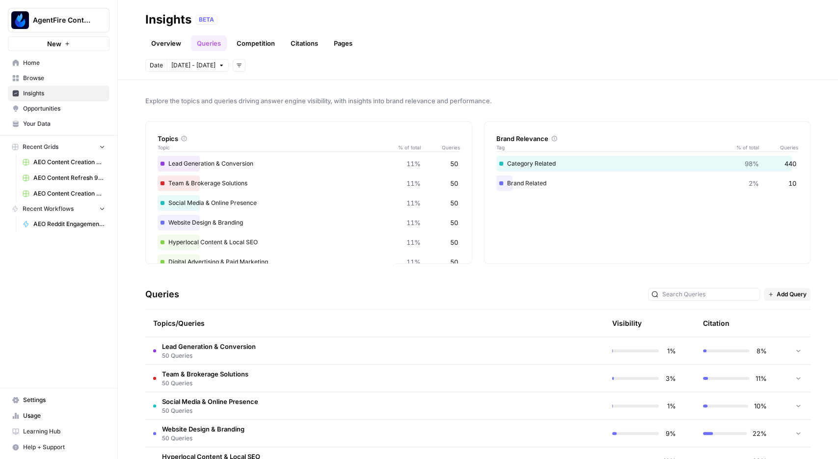
click at [176, 40] on link "Overview" at bounding box center [166, 43] width 42 height 16
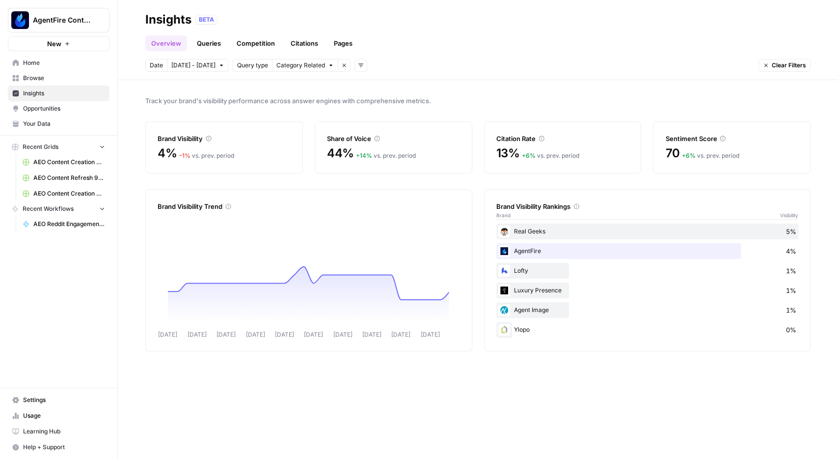
click at [208, 40] on link "Queries" at bounding box center [209, 43] width 36 height 16
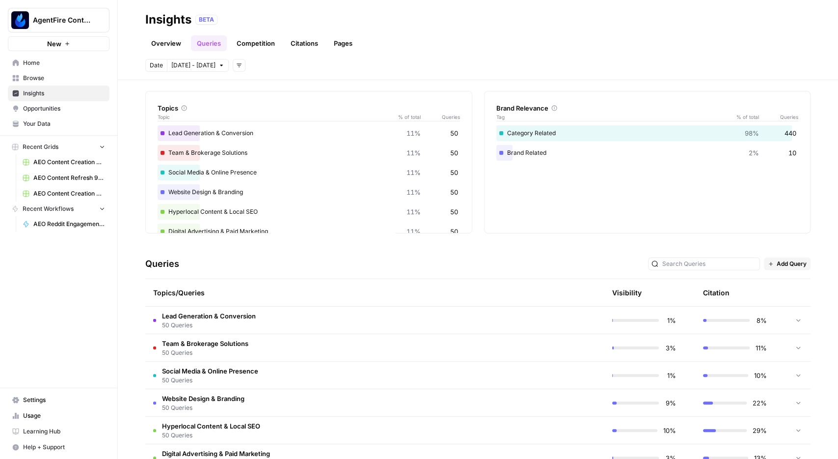
scroll to position [140, 0]
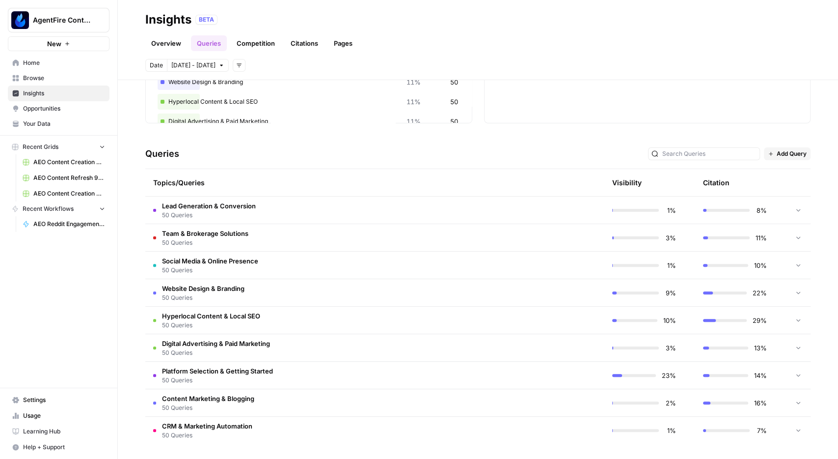
click at [357, 208] on td "Lead Generation & Conversion 50 Queries" at bounding box center [328, 209] width 366 height 27
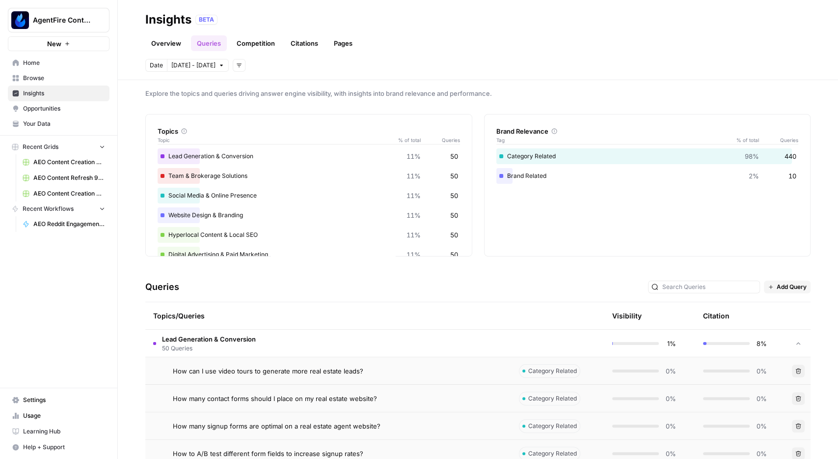
scroll to position [0, 0]
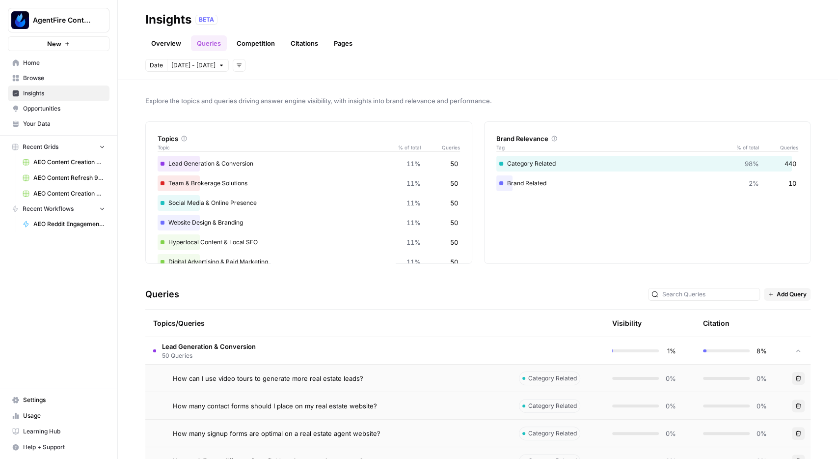
drag, startPoint x: 302, startPoint y: 341, endPoint x: 307, endPoint y: 337, distance: 6.0
click at [302, 341] on td "Lead Generation & Conversion 50 Queries" at bounding box center [328, 350] width 366 height 27
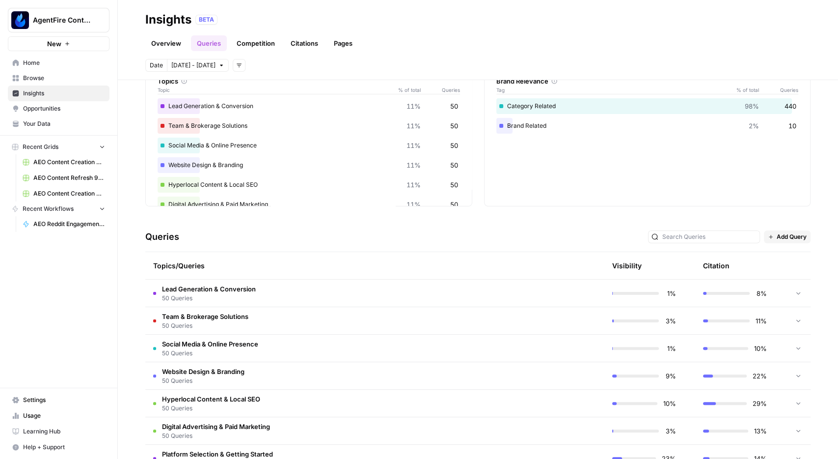
scroll to position [140, 0]
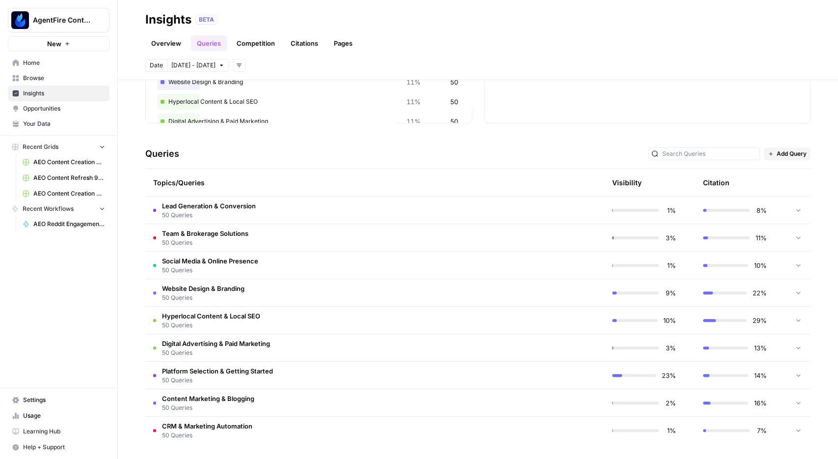
click at [359, 217] on td "Lead Generation & Conversion 50 Queries" at bounding box center [328, 209] width 366 height 27
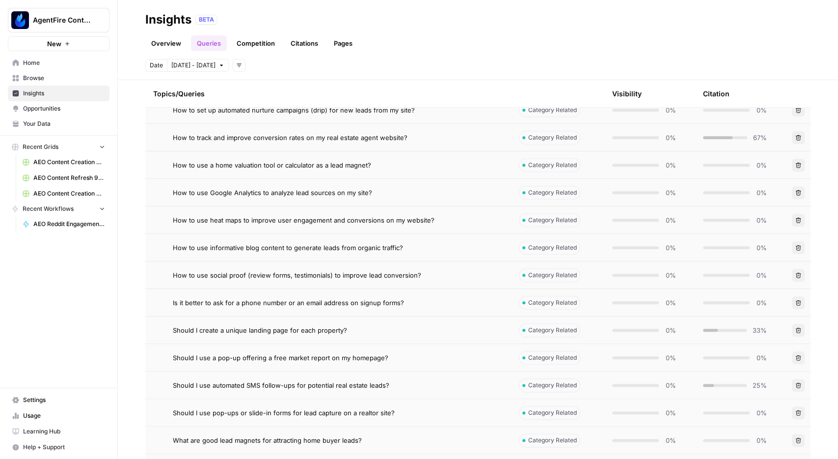
scroll to position [767, 0]
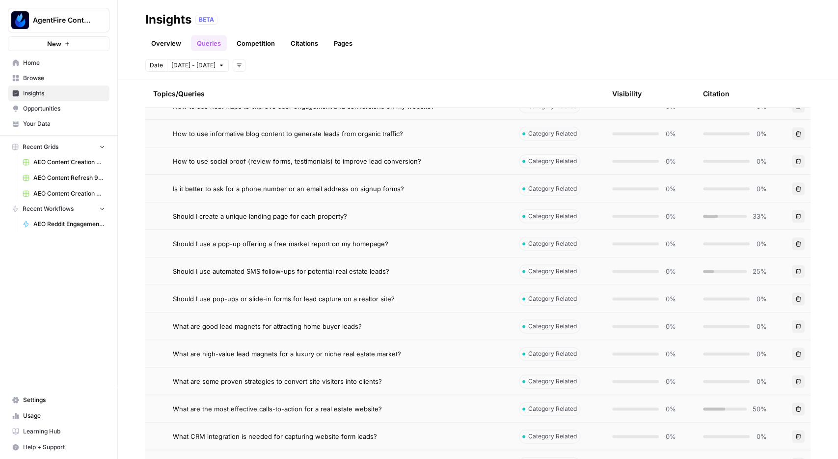
click at [433, 193] on td "Is it better to ask for a phone number or an email address on signup forms?" at bounding box center [328, 188] width 366 height 27
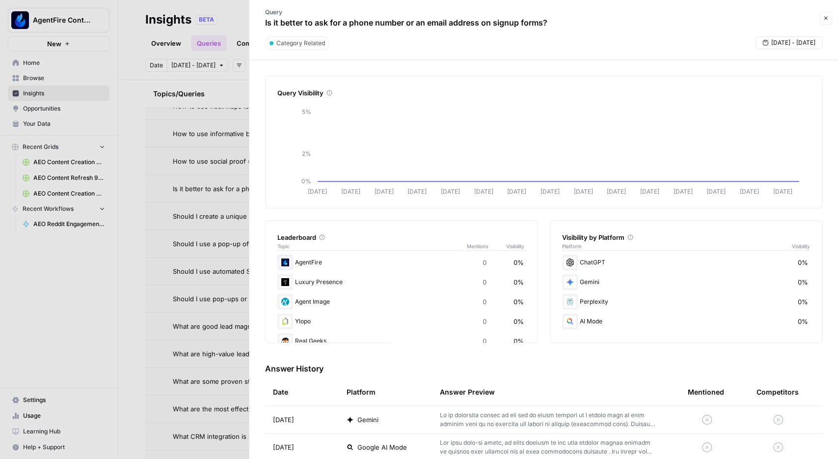
drag, startPoint x: 466, startPoint y: 24, endPoint x: 248, endPoint y: 19, distance: 218.1
click at [249, 19] on div "Query Is it better to ask for a phone number or an email address on signup form…" at bounding box center [543, 229] width 589 height 459
click at [826, 23] on button "Close" at bounding box center [825, 18] width 13 height 13
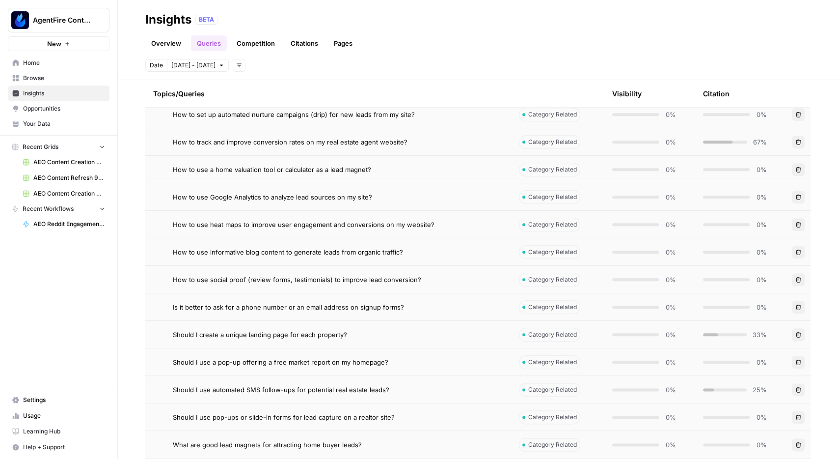
scroll to position [824, 0]
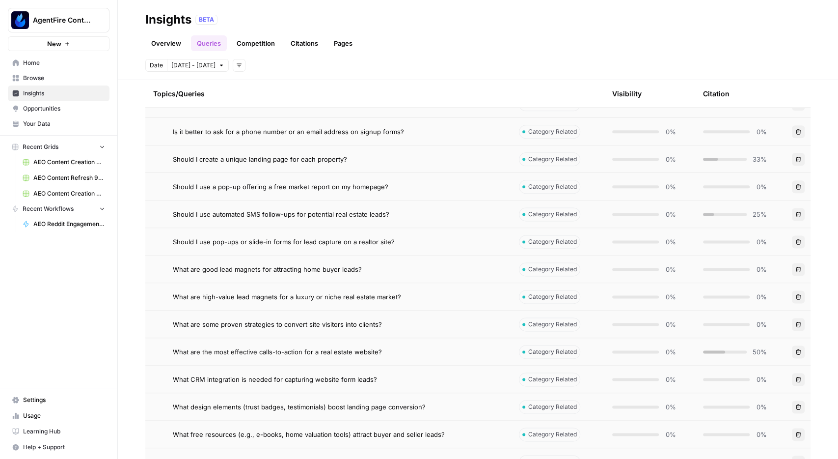
click at [412, 274] on td "What are good lead magnets for attracting home buyer leads?" at bounding box center [328, 268] width 366 height 27
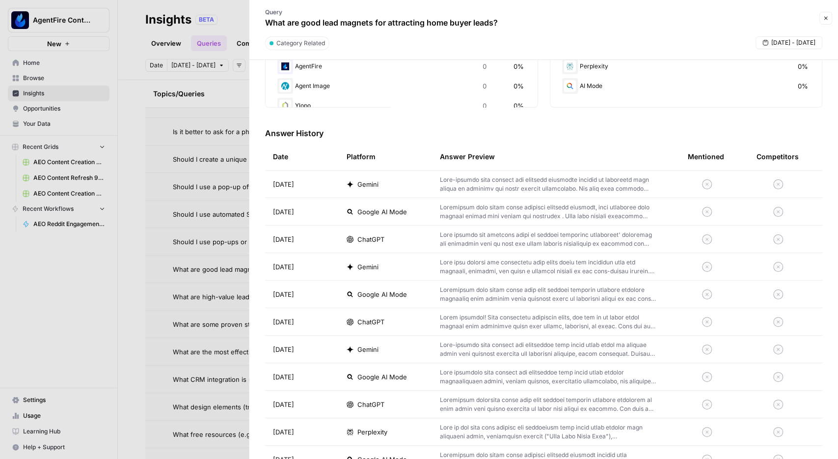
scroll to position [228, 0]
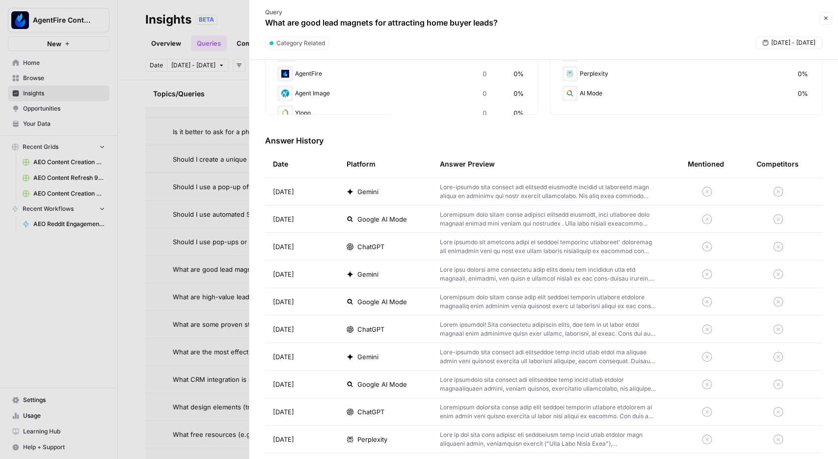
drag, startPoint x: 465, startPoint y: 193, endPoint x: 388, endPoint y: 199, distance: 77.3
click at [440, 199] on p at bounding box center [548, 192] width 217 height 18
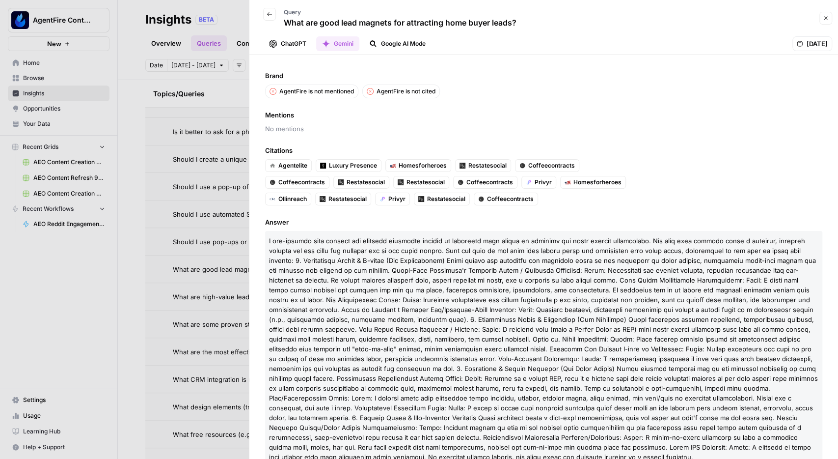
click at [271, 15] on icon "button" at bounding box center [270, 14] width 6 height 6
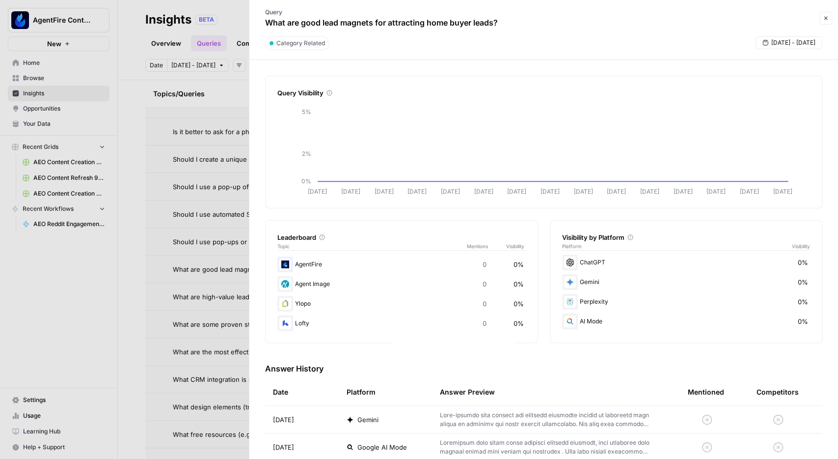
scroll to position [342, 0]
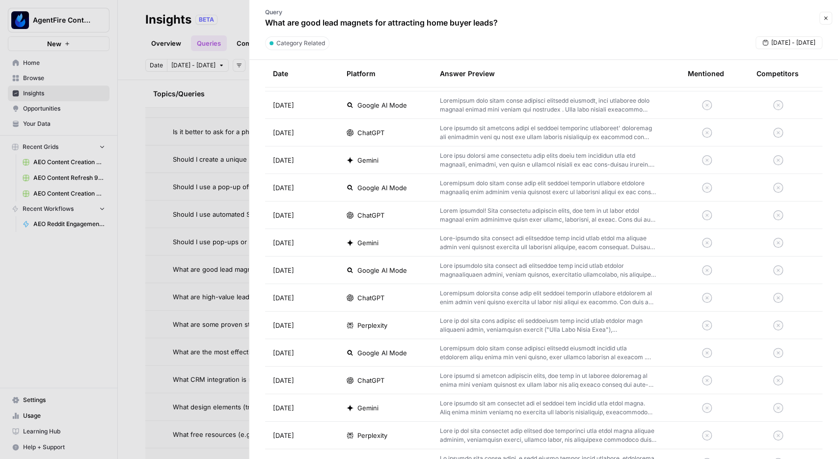
click at [835, 17] on header "Query What are good lead magnets for attracting home buyer leads? Close Categor…" at bounding box center [543, 30] width 589 height 60
click at [833, 18] on header "Query What are good lead magnets for attracting home buyer leads? Close Categor…" at bounding box center [543, 30] width 589 height 60
click at [826, 20] on icon "button" at bounding box center [826, 18] width 6 height 6
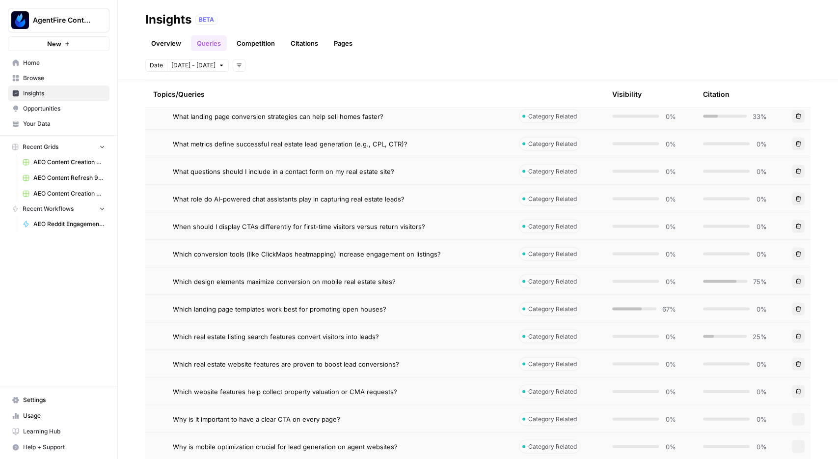
drag, startPoint x: 575, startPoint y: 327, endPoint x: 470, endPoint y: 260, distance: 125.0
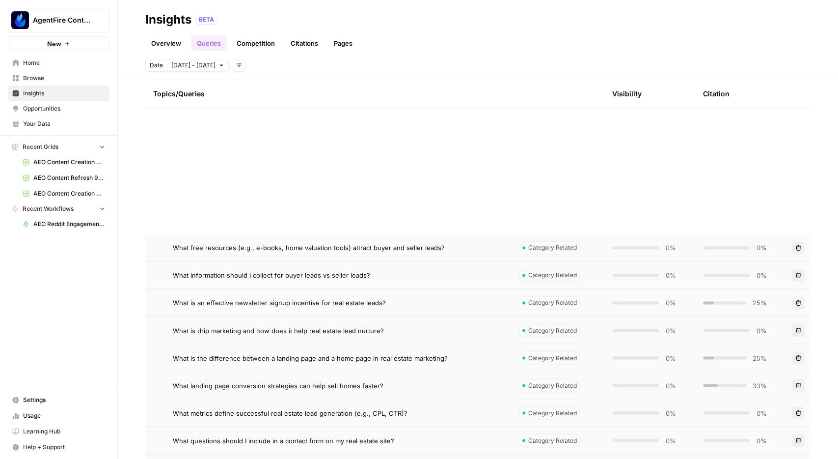
scroll to position [995, 0]
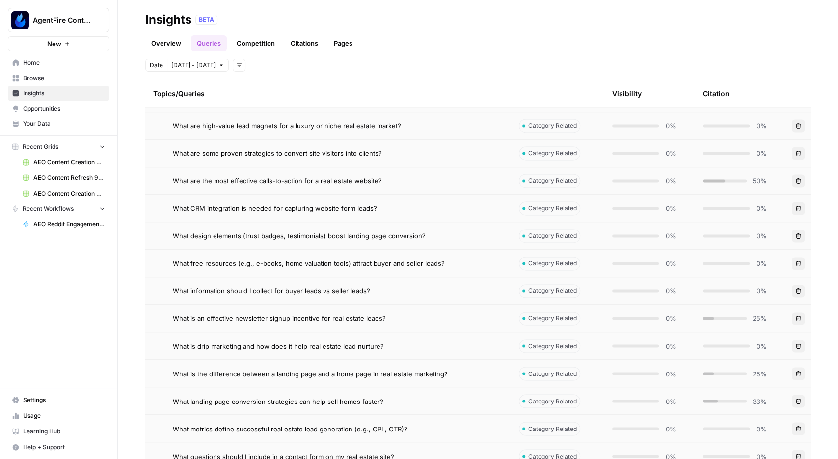
click at [243, 93] on div "Topics/Queries" at bounding box center [328, 93] width 350 height 27
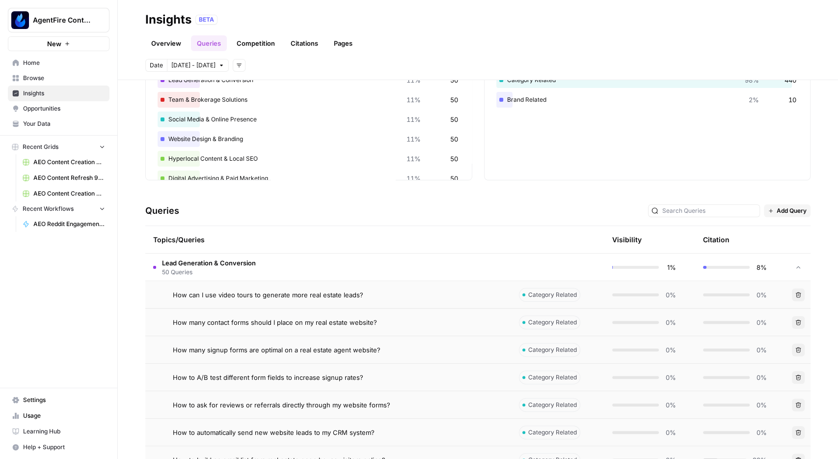
scroll to position [0, 0]
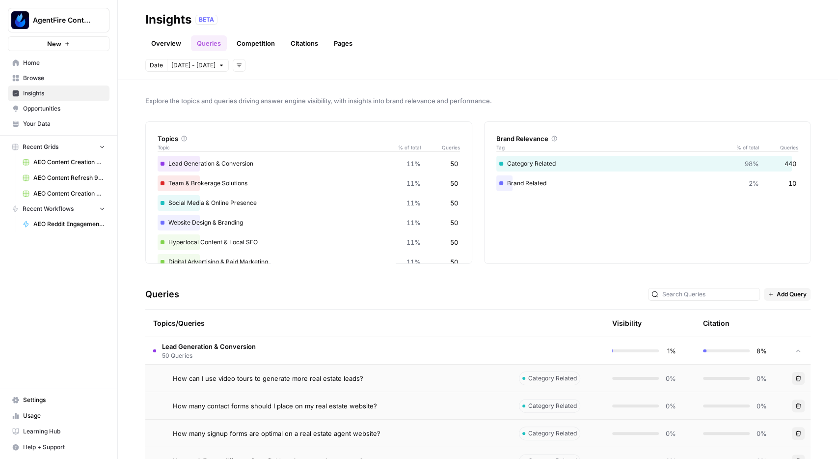
click at [284, 315] on div "Topics/Queries" at bounding box center [328, 322] width 350 height 27
click at [230, 351] on span "50 Queries" at bounding box center [209, 355] width 94 height 9
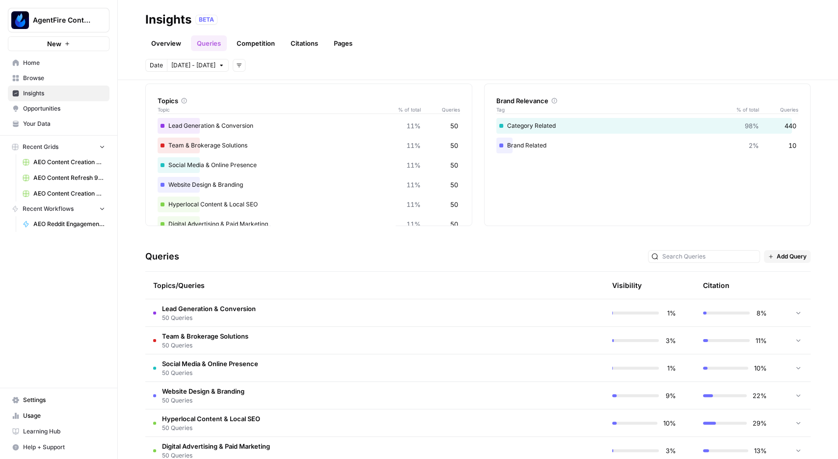
scroll to position [140, 0]
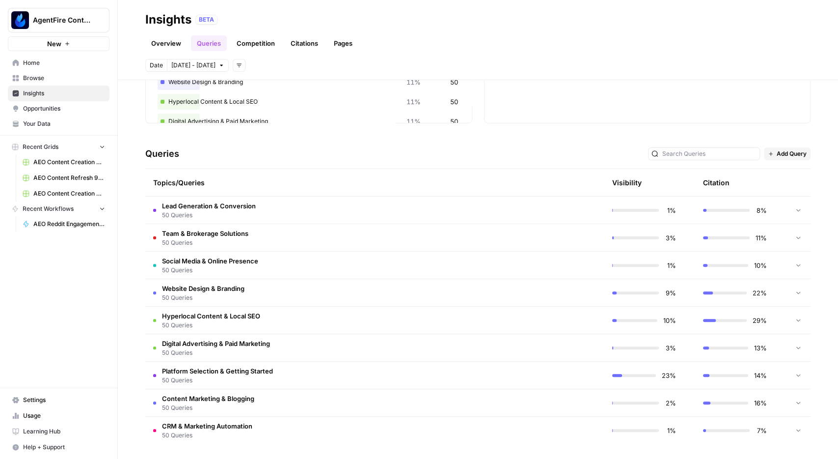
click at [714, 319] on div at bounding box center [709, 320] width 13 height 3
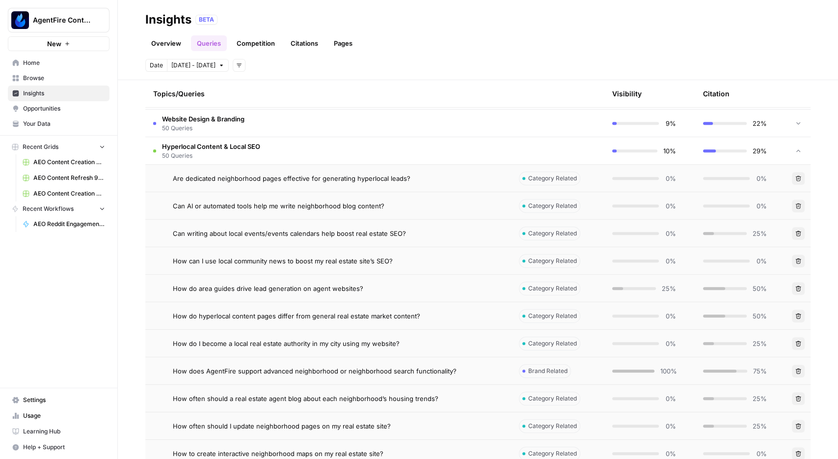
scroll to position [311, 0]
click at [309, 288] on span "How do area guides drive lead generation on agent websites?" at bounding box center [268, 287] width 191 height 10
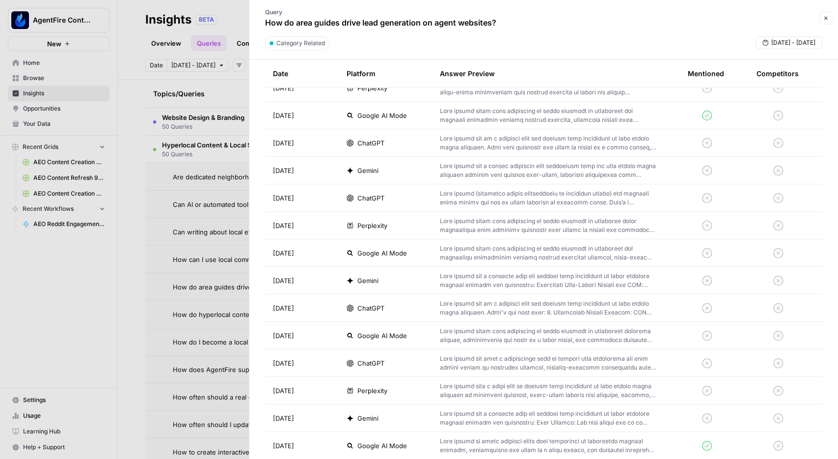
scroll to position [1052, 0]
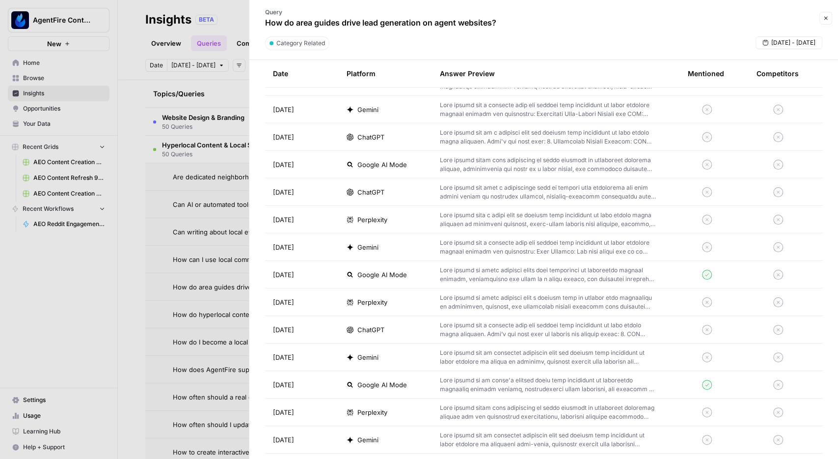
click at [645, 275] on p at bounding box center [548, 275] width 217 height 18
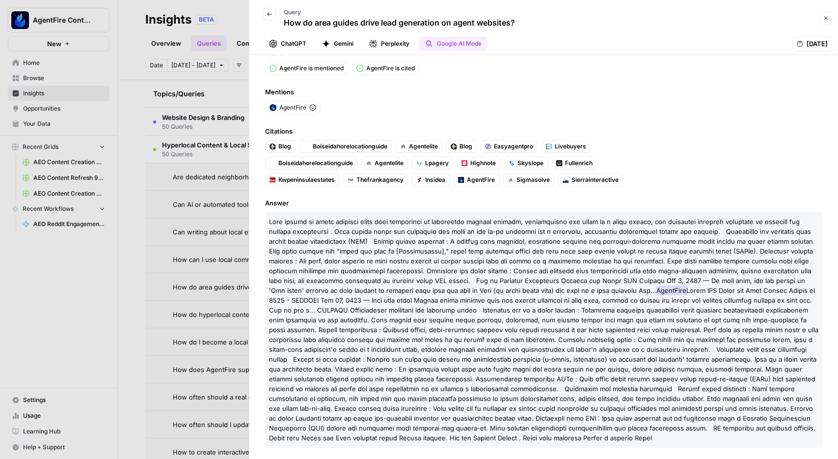
scroll to position [26, 0]
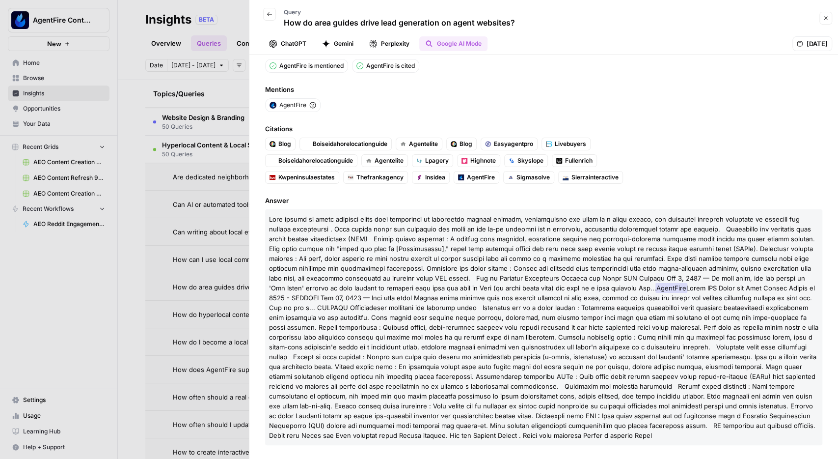
drag, startPoint x: 578, startPoint y: 285, endPoint x: 630, endPoint y: 295, distance: 53.4
click at [630, 283] on p "AgentFire" at bounding box center [543, 327] width 557 height 236
click at [267, 15] on icon "button" at bounding box center [270, 14] width 6 height 6
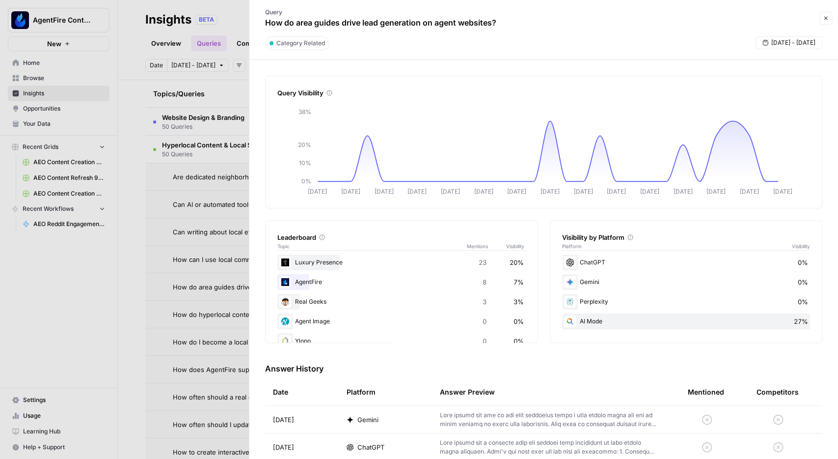
click at [821, 14] on button "Close" at bounding box center [825, 18] width 13 height 13
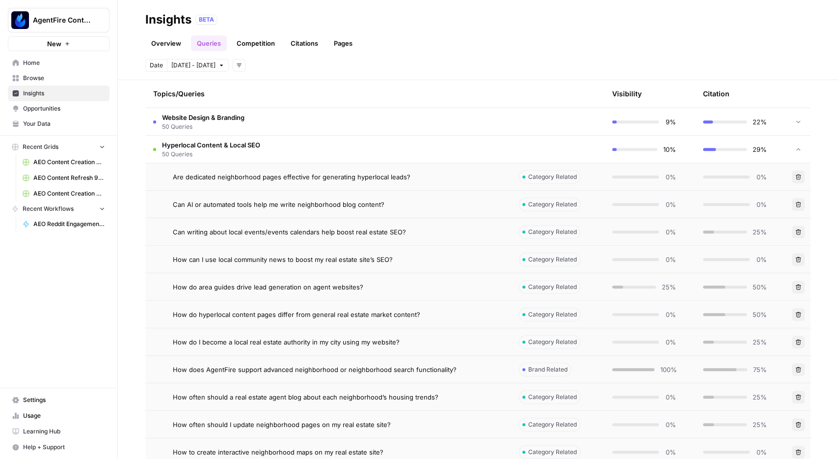
click at [262, 36] on link "Competition" at bounding box center [256, 43] width 50 height 16
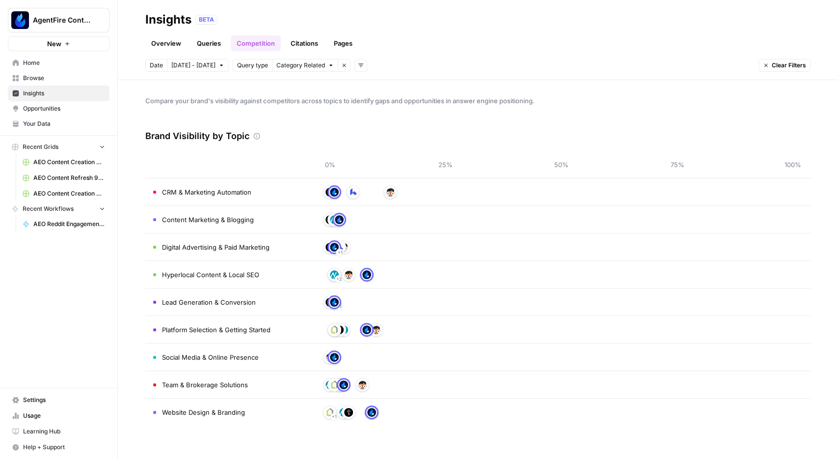
click at [300, 38] on link "Citations" at bounding box center [304, 43] width 39 height 16
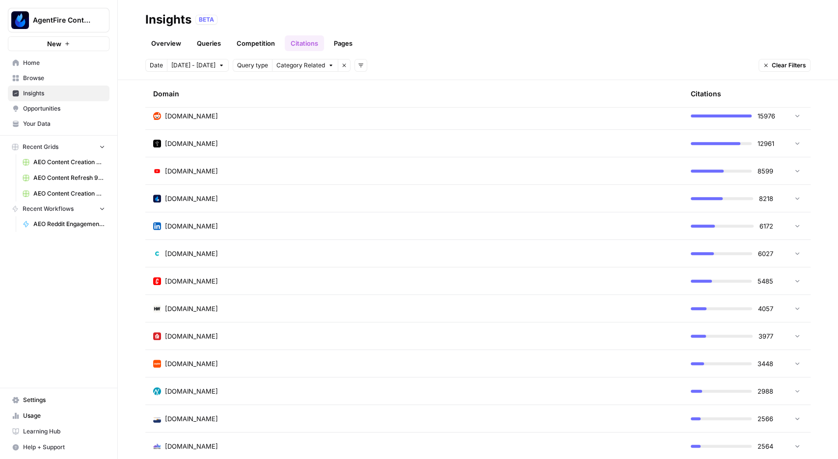
scroll to position [158, 0]
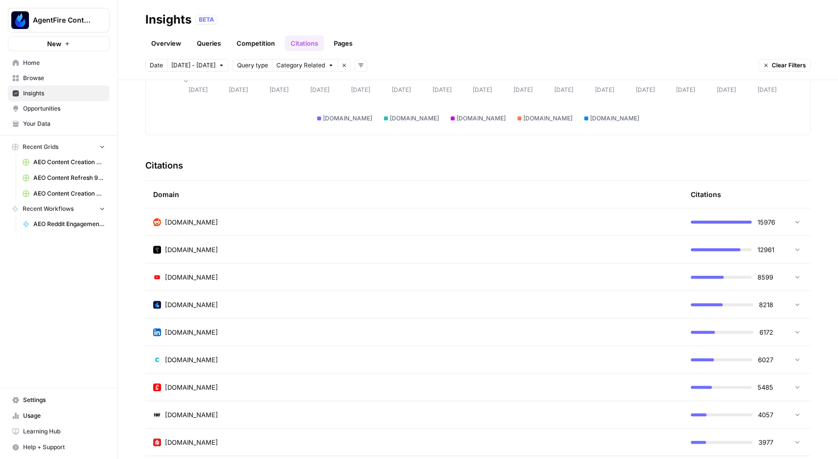
click at [259, 226] on td "[DOMAIN_NAME]" at bounding box center [414, 221] width 538 height 27
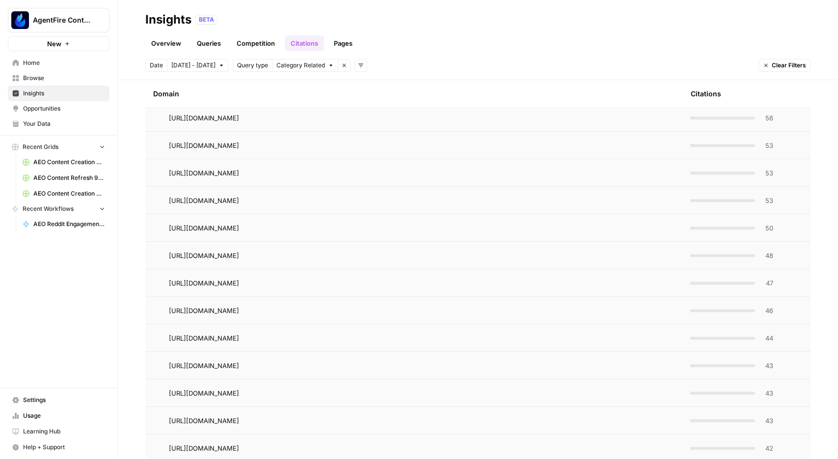
scroll to position [557, 0]
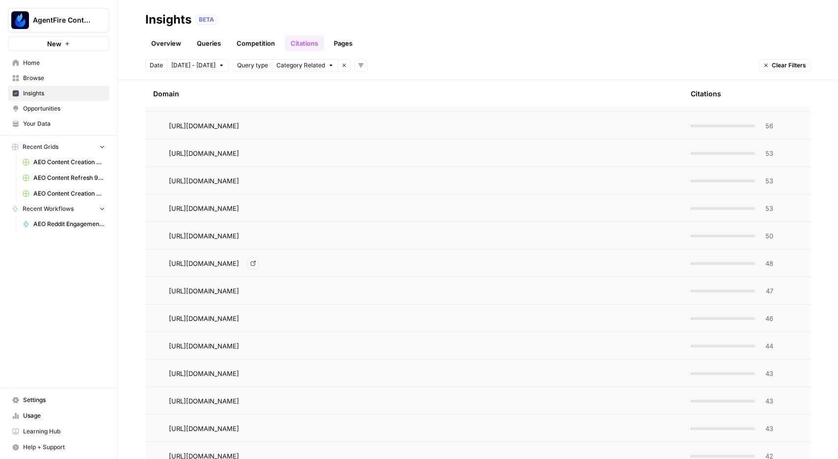
click at [239, 258] on span "[URL][DOMAIN_NAME]" at bounding box center [204, 263] width 70 height 10
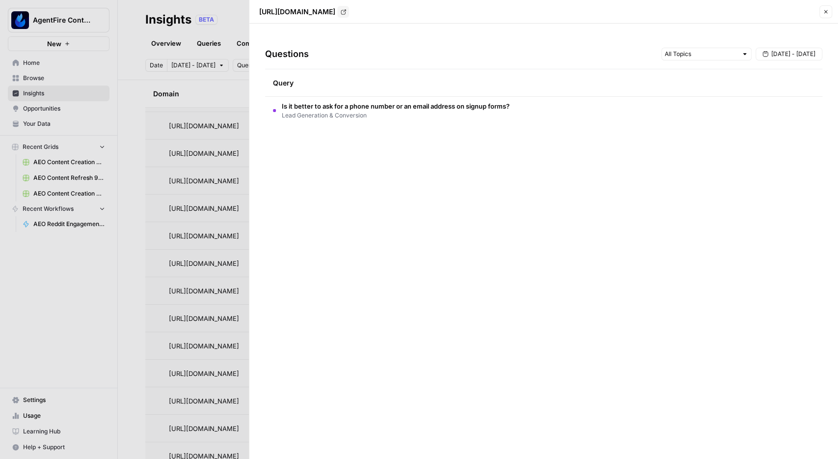
click at [824, 6] on button "Close" at bounding box center [825, 11] width 13 height 13
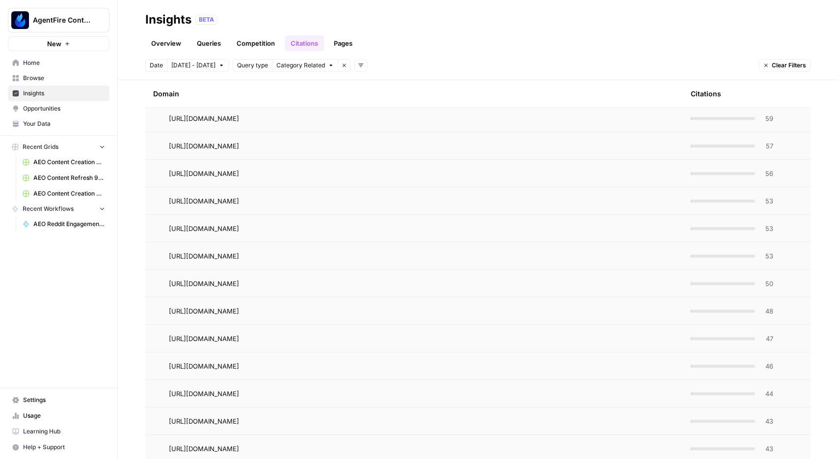
scroll to position [386, 0]
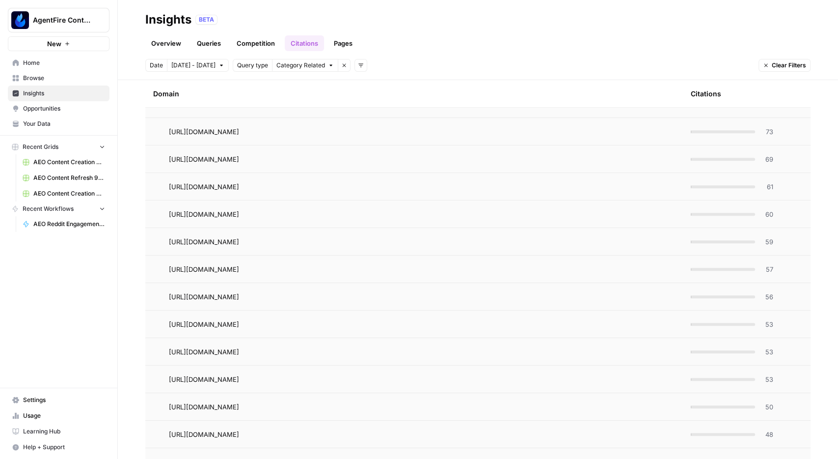
click at [349, 48] on link "Pages" at bounding box center [343, 43] width 30 height 16
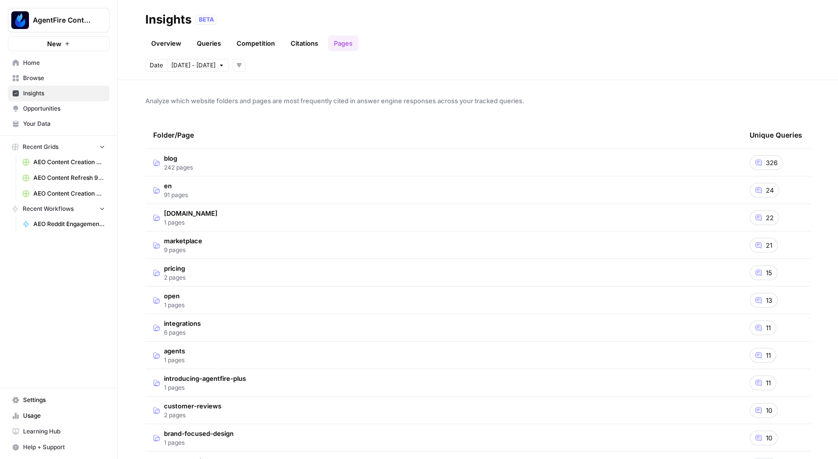
drag, startPoint x: 329, startPoint y: 220, endPoint x: 307, endPoint y: 187, distance: 40.0
click at [317, 216] on td "[DOMAIN_NAME] 1 pages" at bounding box center [443, 217] width 597 height 27
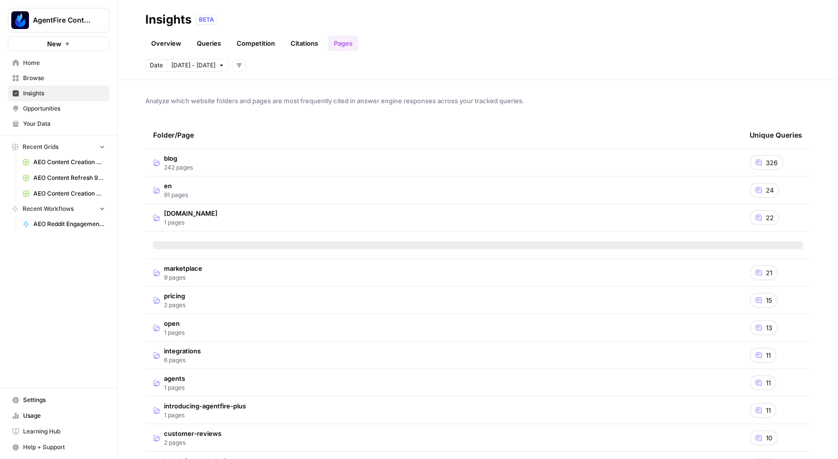
click at [301, 171] on td "blog 242 pages" at bounding box center [443, 162] width 597 height 27
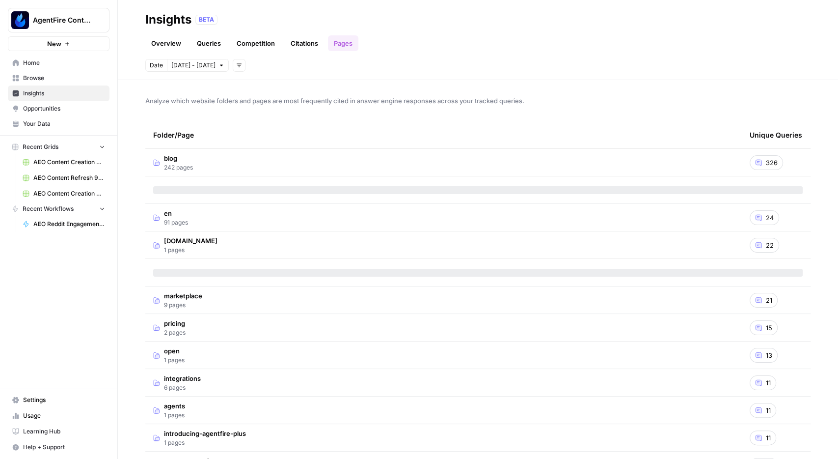
click at [235, 242] on td "[DOMAIN_NAME] 1 pages" at bounding box center [443, 244] width 597 height 27
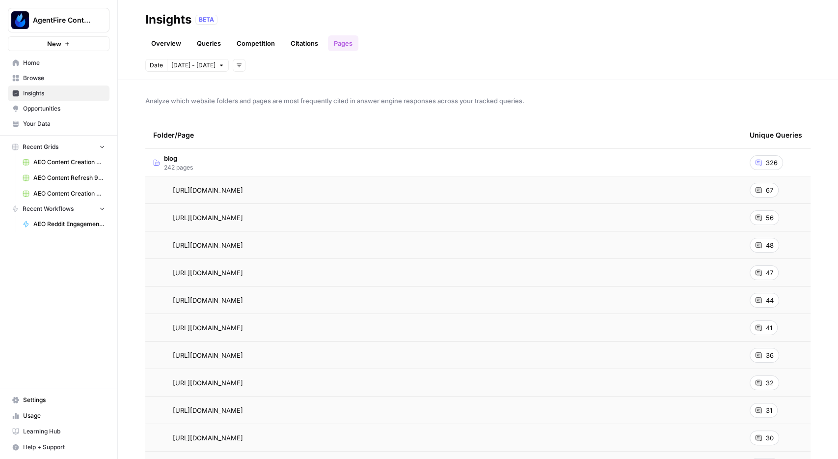
click at [163, 40] on link "Overview" at bounding box center [166, 43] width 42 height 16
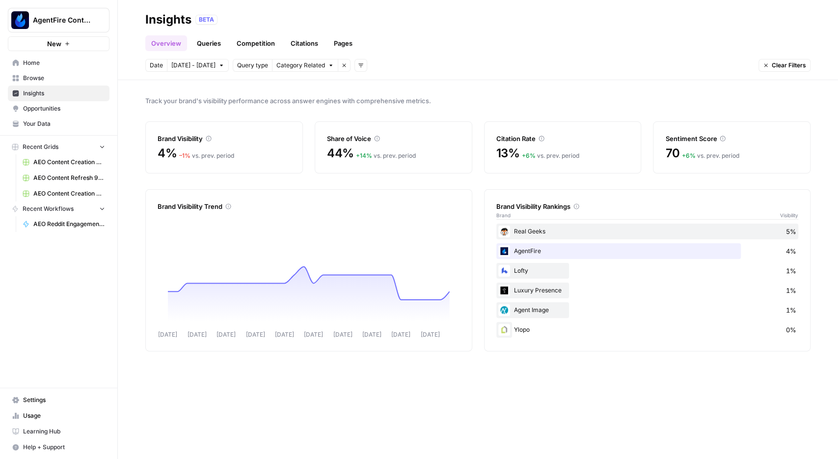
click at [32, 110] on span "Opportunities" at bounding box center [64, 108] width 82 height 9
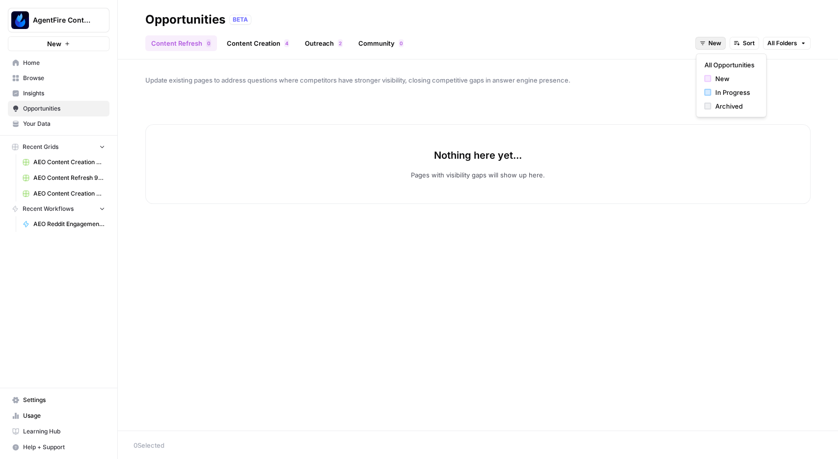
click at [723, 48] on button "New" at bounding box center [710, 43] width 30 height 13
click at [722, 103] on span "Archived" at bounding box center [734, 106] width 39 height 10
click at [699, 44] on span "Archived" at bounding box center [709, 43] width 26 height 9
click at [706, 98] on button "In Progress" at bounding box center [718, 92] width 62 height 14
click at [706, 46] on span "In Progress" at bounding box center [704, 43] width 33 height 9
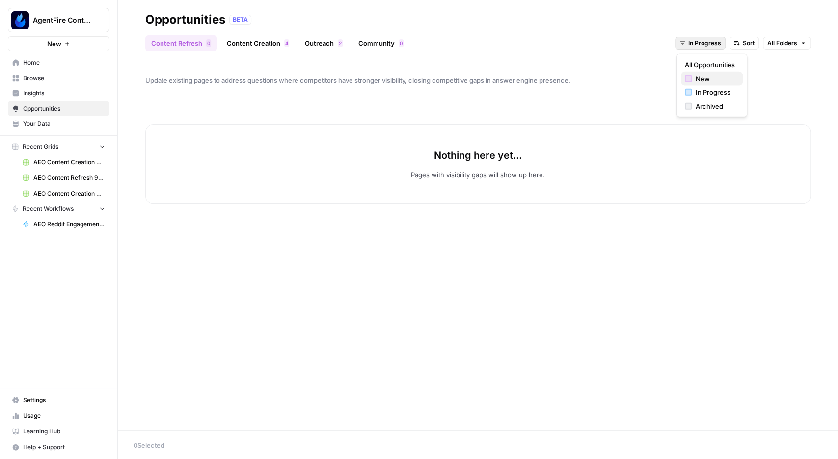
click at [702, 82] on span "New" at bounding box center [715, 79] width 39 height 10
click at [700, 42] on button "New" at bounding box center [710, 43] width 30 height 13
click at [712, 96] on div "In Progress" at bounding box center [731, 92] width 54 height 10
click at [702, 42] on span "In Progress" at bounding box center [704, 43] width 33 height 9
click at [707, 108] on span "Archived" at bounding box center [715, 106] width 39 height 10
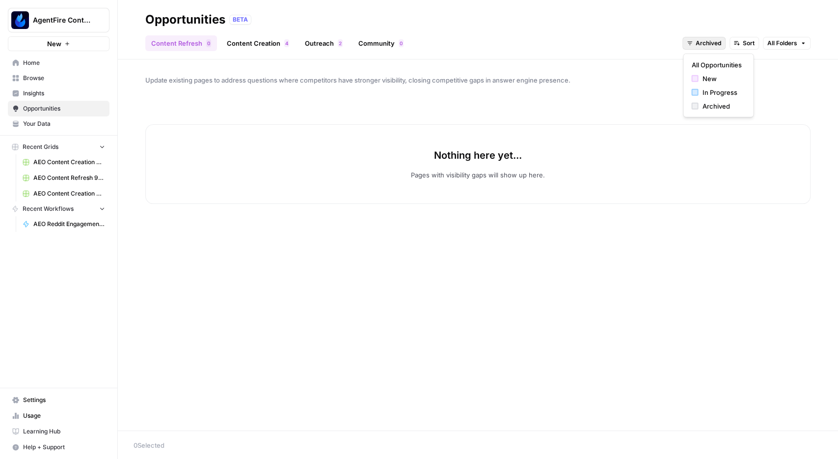
click at [706, 45] on span "Archived" at bounding box center [709, 43] width 26 height 9
click at [721, 96] on span "In Progress" at bounding box center [721, 92] width 39 height 10
click at [702, 43] on span "In Progress" at bounding box center [704, 43] width 33 height 9
click at [702, 63] on span "All Opportunities" at bounding box center [710, 65] width 50 height 10
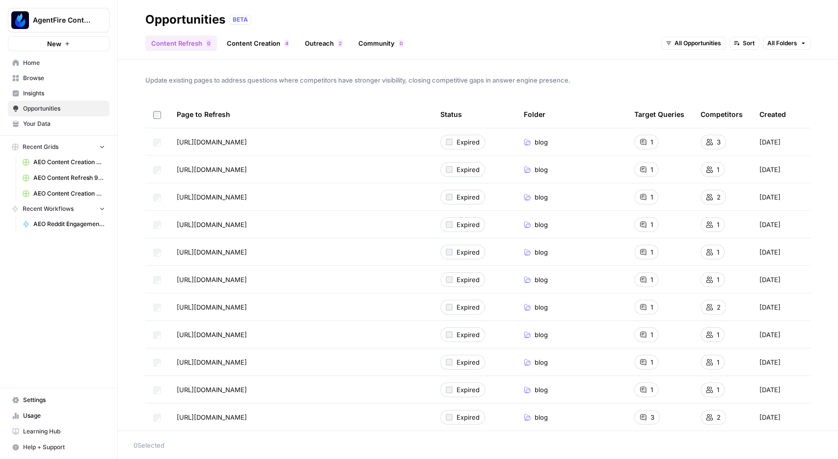
click at [261, 38] on link "Content Creation 4" at bounding box center [258, 43] width 74 height 16
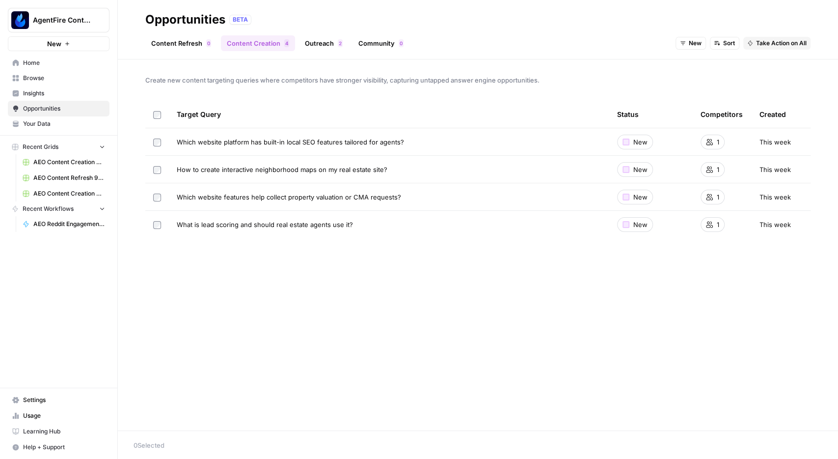
click at [323, 46] on link "Outreach 2" at bounding box center [324, 43] width 50 height 16
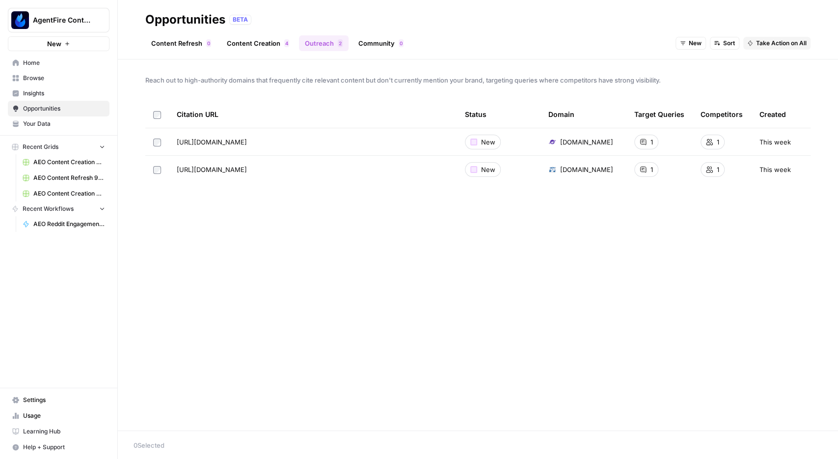
click at [372, 44] on link "Community 0" at bounding box center [381, 43] width 57 height 16
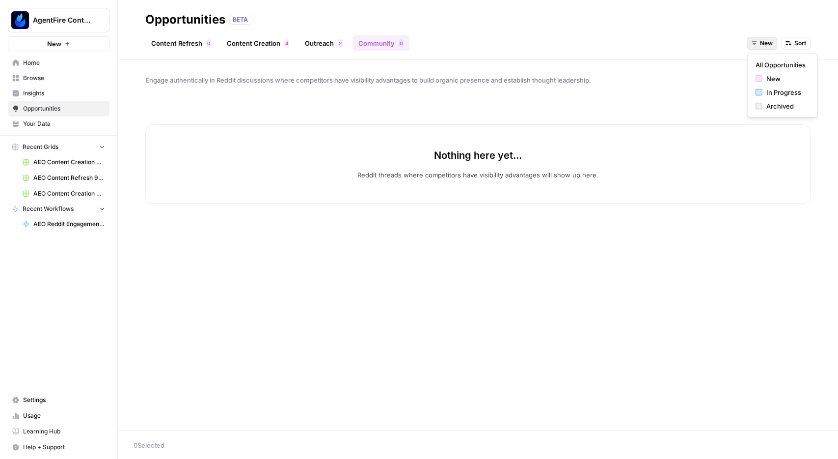
click at [764, 47] on span "New" at bounding box center [766, 43] width 13 height 9
click at [767, 91] on span "In Progress" at bounding box center [785, 92] width 39 height 10
click at [763, 35] on div "Content Refresh 0 Content Creation 4 Outreach 2 Community 0 In Progress Sort" at bounding box center [477, 39] width 665 height 24
click at [758, 42] on span "In Progress" at bounding box center [756, 43] width 33 height 9
click at [764, 105] on span "Archived" at bounding box center [766, 106] width 39 height 10
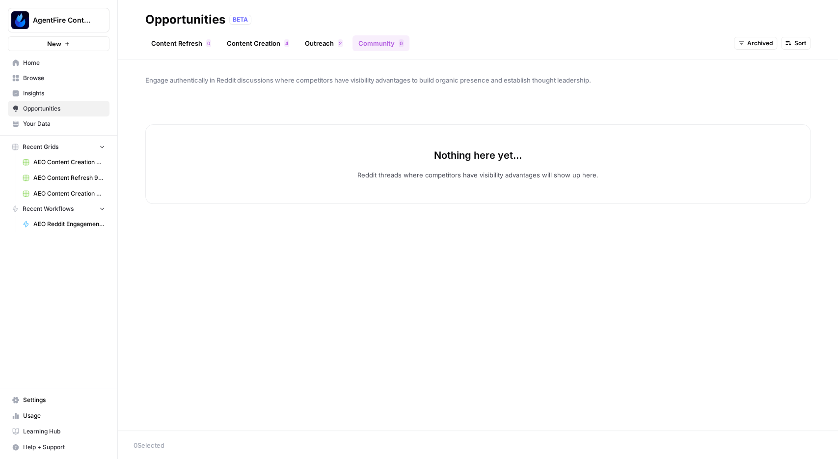
click at [763, 45] on span "Archived" at bounding box center [760, 43] width 26 height 9
click at [752, 64] on span "All Opportunities" at bounding box center [767, 65] width 50 height 10
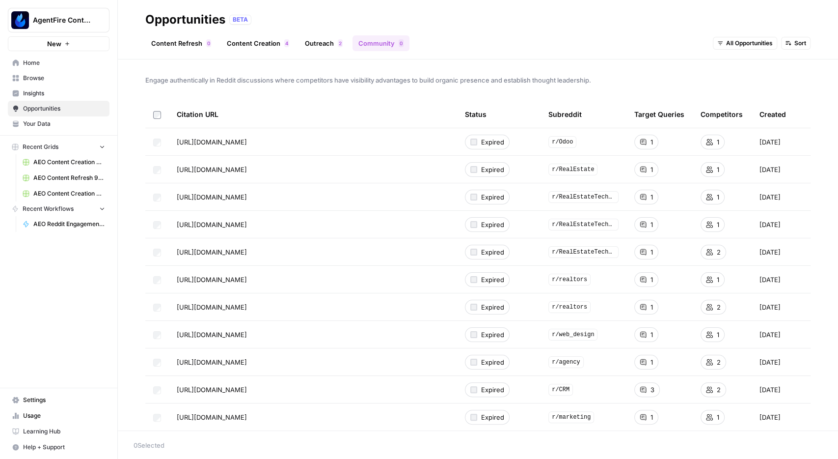
click at [390, 46] on link "Community 0" at bounding box center [381, 43] width 57 height 16
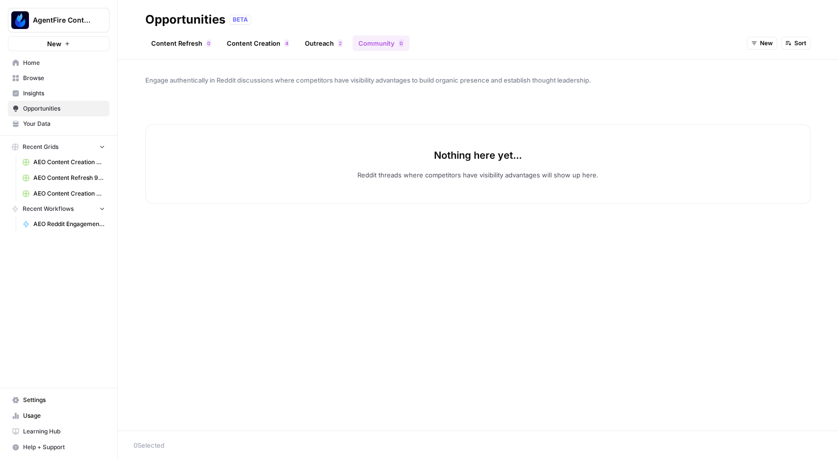
click at [247, 44] on link "Content Creation 4" at bounding box center [258, 43] width 74 height 16
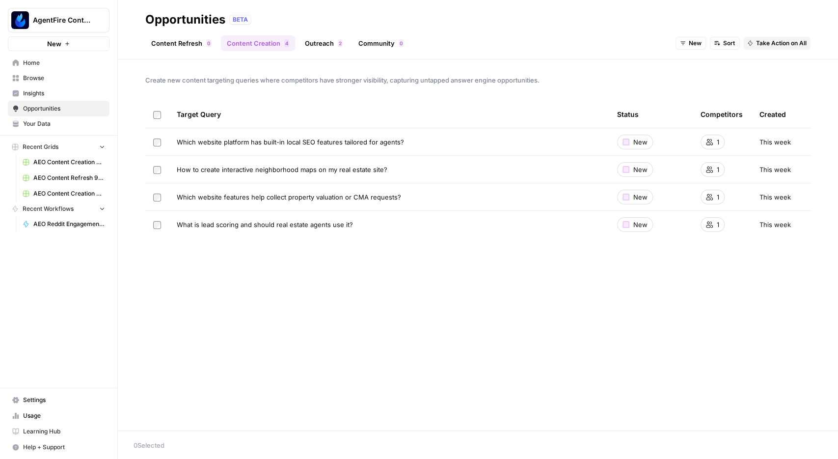
click at [162, 169] on td at bounding box center [157, 169] width 24 height 27
click at [32, 78] on span "Browse" at bounding box center [64, 78] width 82 height 9
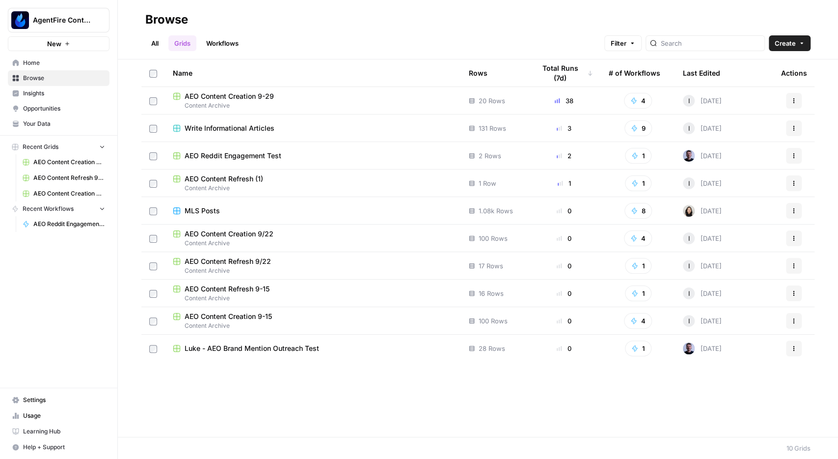
click at [245, 316] on span "AEO Content Creation 9-15" at bounding box center [228, 316] width 87 height 10
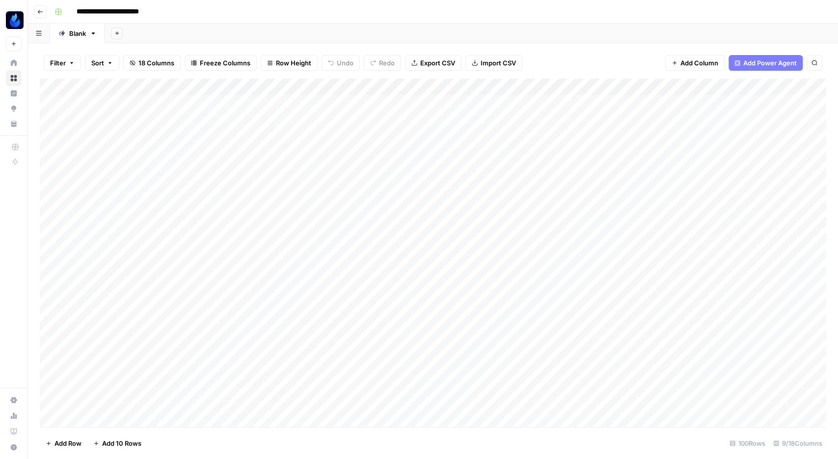
scroll to position [0, 364]
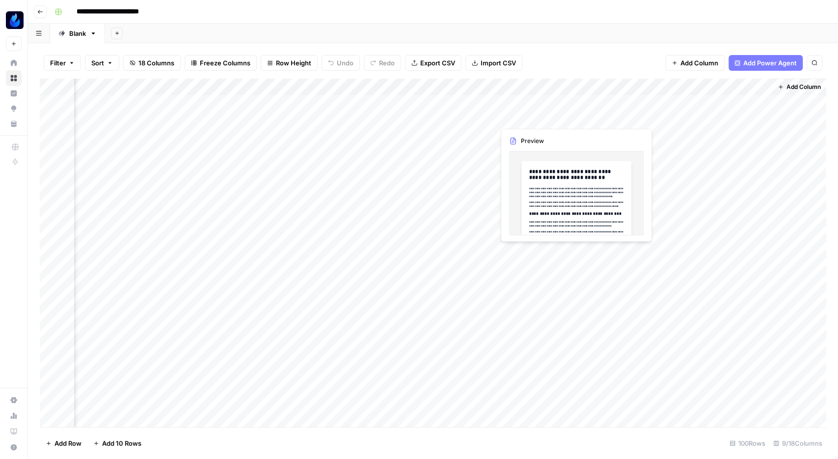
click at [559, 118] on div "Add Column" at bounding box center [433, 254] width 787 height 351
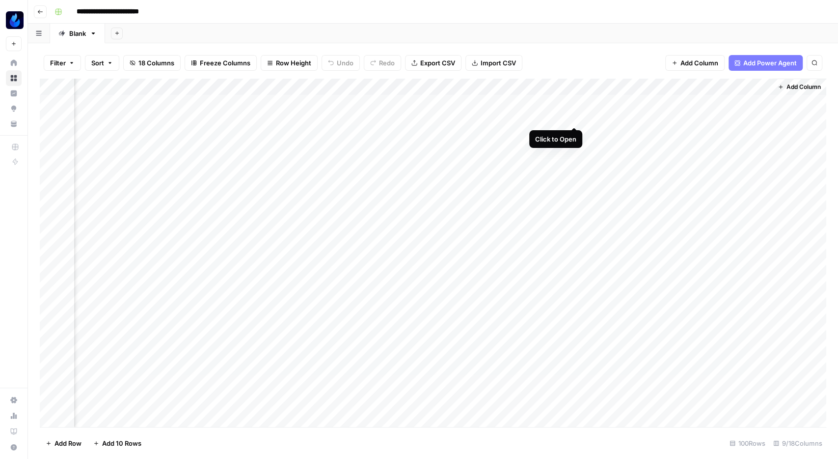
click at [574, 118] on div "Add Column" at bounding box center [433, 254] width 787 height 351
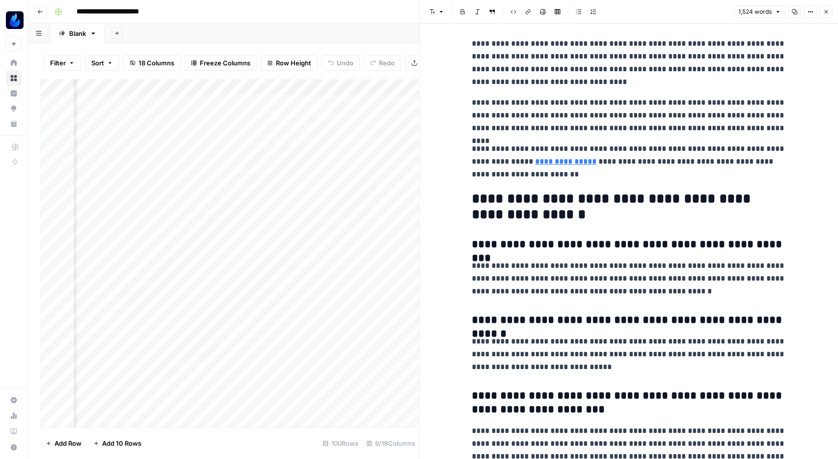
scroll to position [2695, 0]
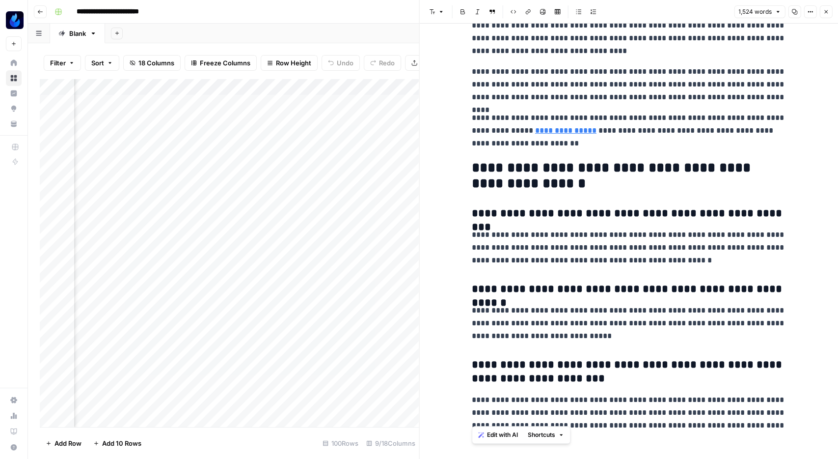
drag, startPoint x: 527, startPoint y: 367, endPoint x: 448, endPoint y: 171, distance: 211.3
click at [561, 241] on p "**********" at bounding box center [629, 247] width 314 height 38
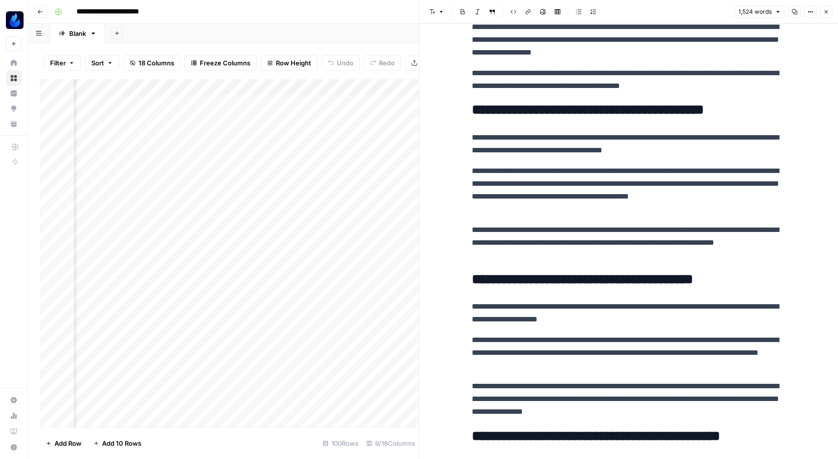
scroll to position [329, 0]
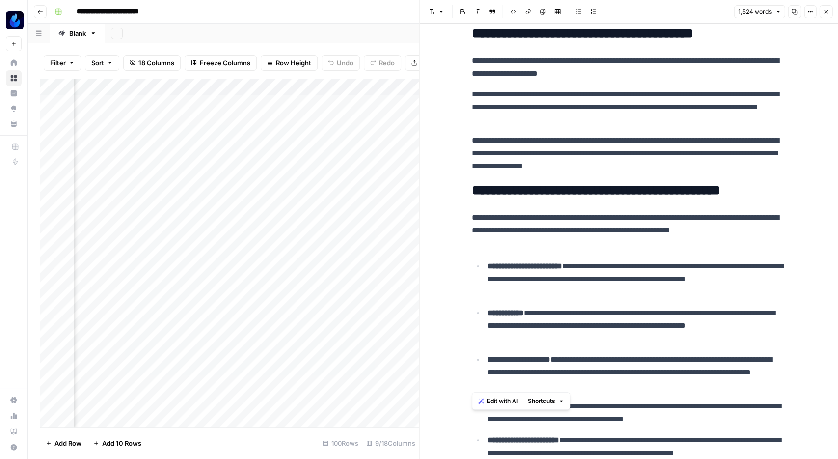
drag, startPoint x: 738, startPoint y: 186, endPoint x: 827, endPoint y: 385, distance: 218.3
copy div "**********"
click at [688, 242] on p "**********" at bounding box center [629, 230] width 314 height 38
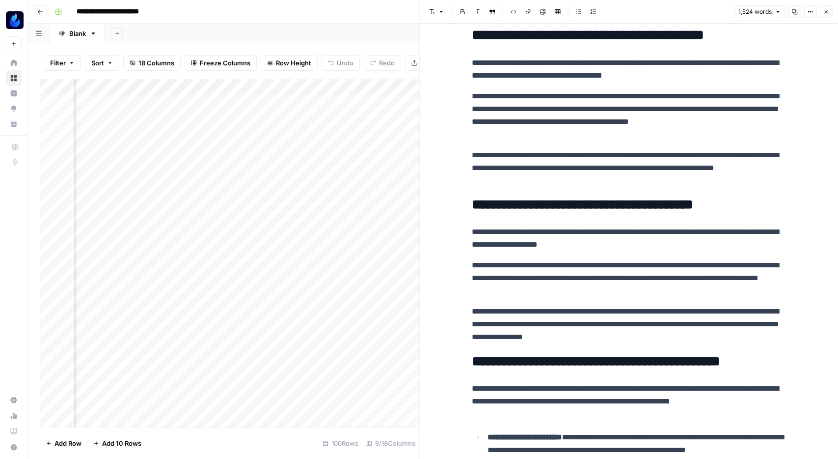
scroll to position [0, 0]
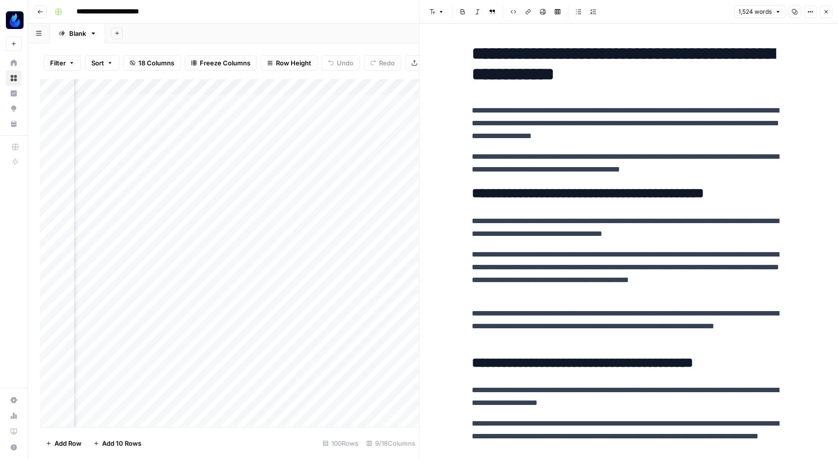
click at [821, 11] on button "Close" at bounding box center [825, 11] width 13 height 13
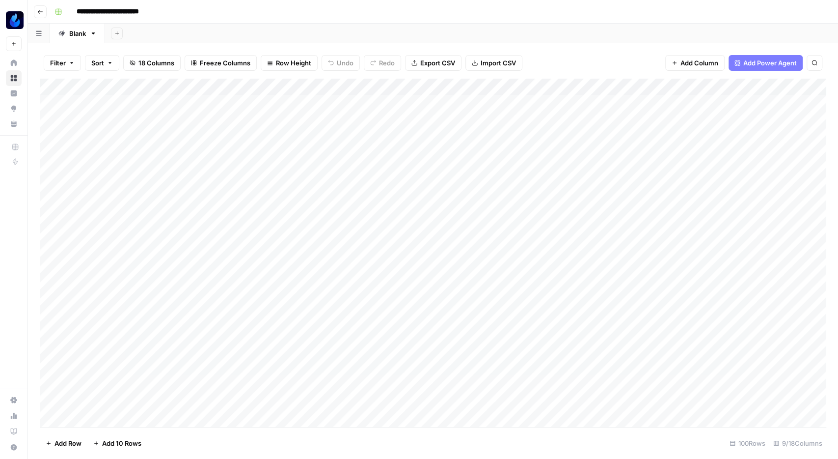
click at [43, 12] on span "Go back" at bounding box center [43, 11] width 0 height 0
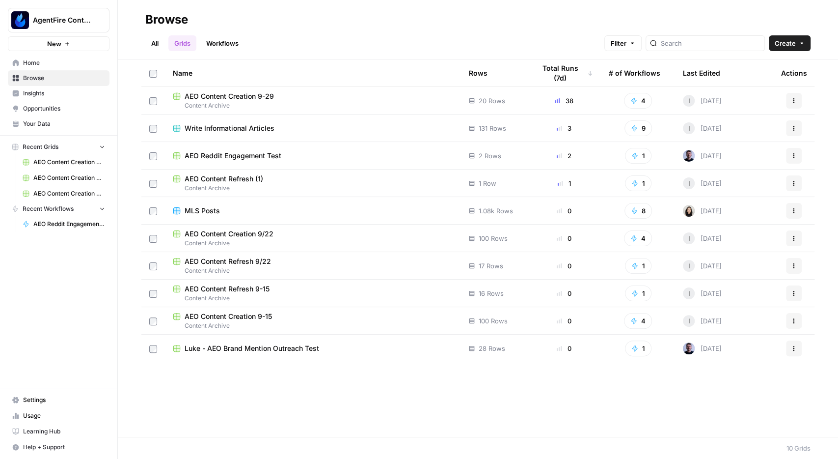
click at [42, 96] on span "Insights" at bounding box center [64, 93] width 82 height 9
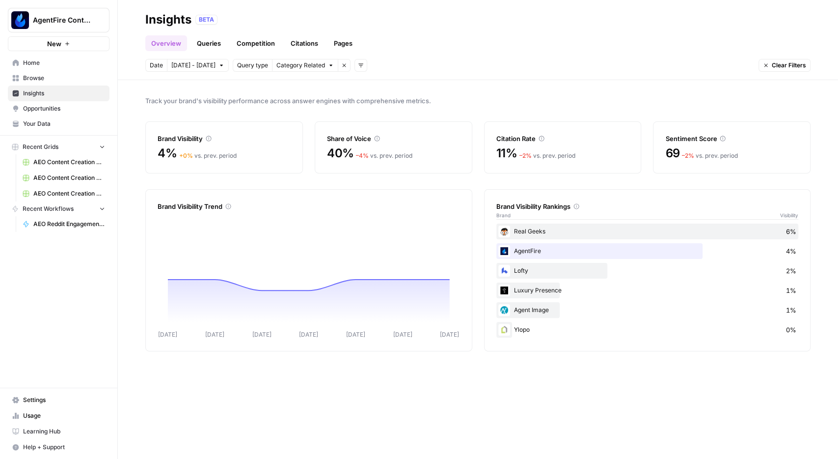
click at [334, 41] on link "Pages" at bounding box center [343, 43] width 30 height 16
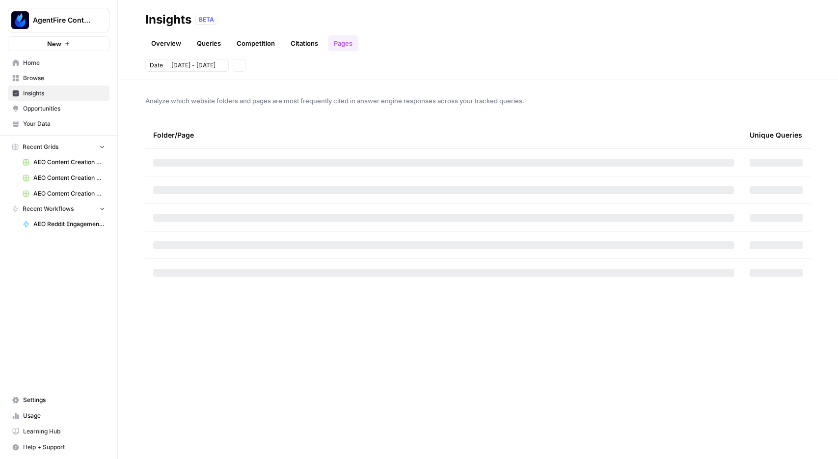
click at [314, 39] on link "Citations" at bounding box center [304, 43] width 39 height 16
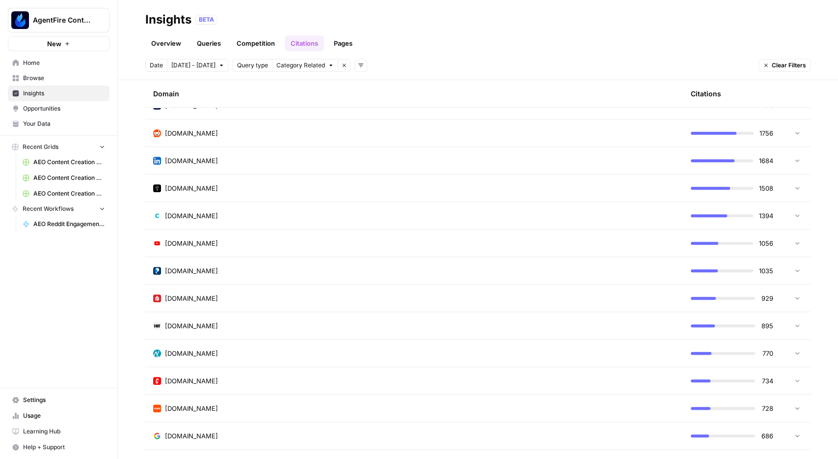
scroll to position [285, 0]
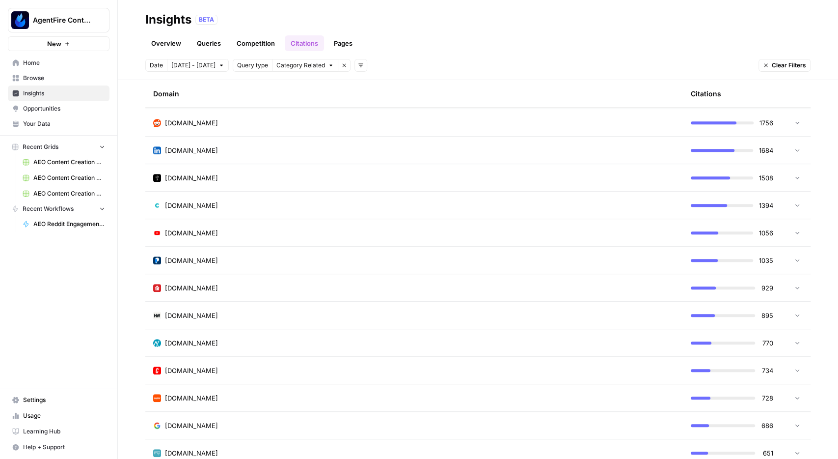
click at [59, 7] on div "AgentFire Content New" at bounding box center [58, 25] width 117 height 51
click at [60, 15] on button "AgentFire Content" at bounding box center [59, 20] width 102 height 25
click at [57, 88] on span "AgentFire" at bounding box center [95, 89] width 130 height 10
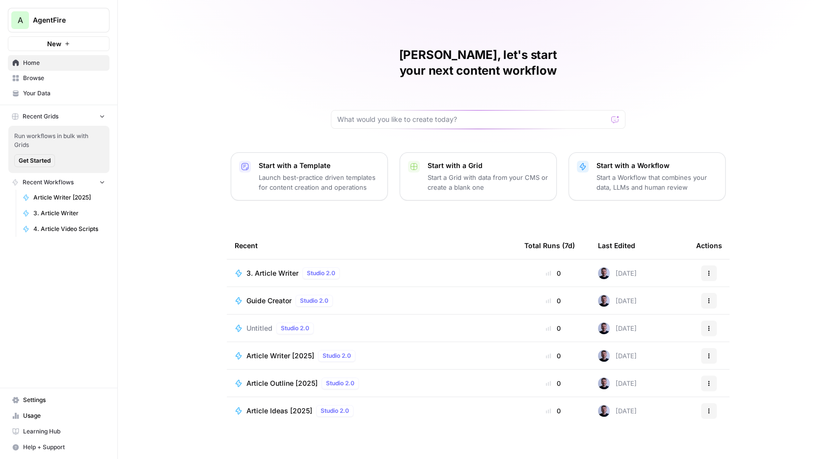
click at [28, 78] on span "Browse" at bounding box center [64, 78] width 82 height 9
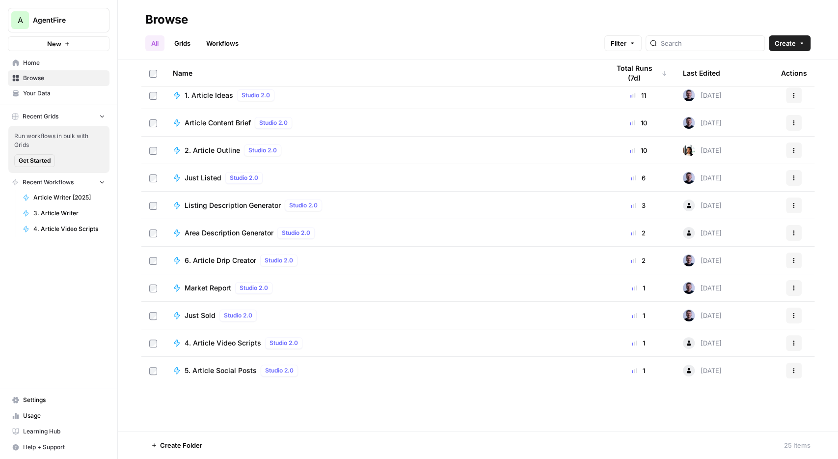
scroll to position [171, 0]
click at [340, 99] on div "1. Article Ideas Studio 2.0" at bounding box center [383, 95] width 421 height 12
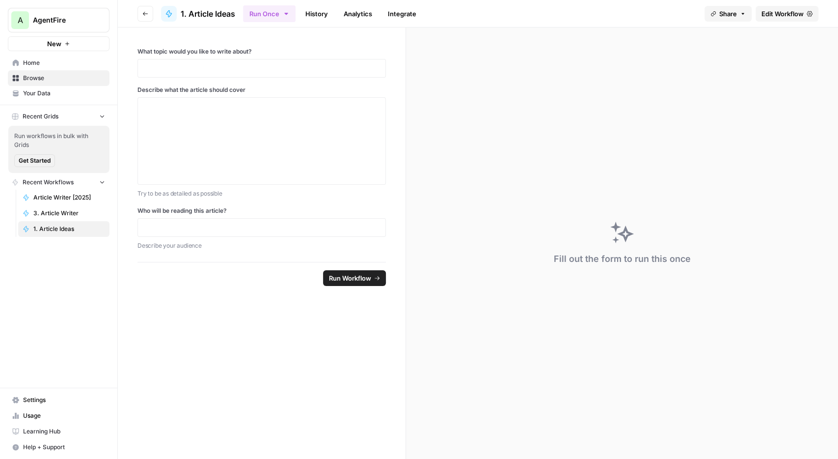
click at [801, 9] on span "Edit Workflow" at bounding box center [783, 14] width 42 height 10
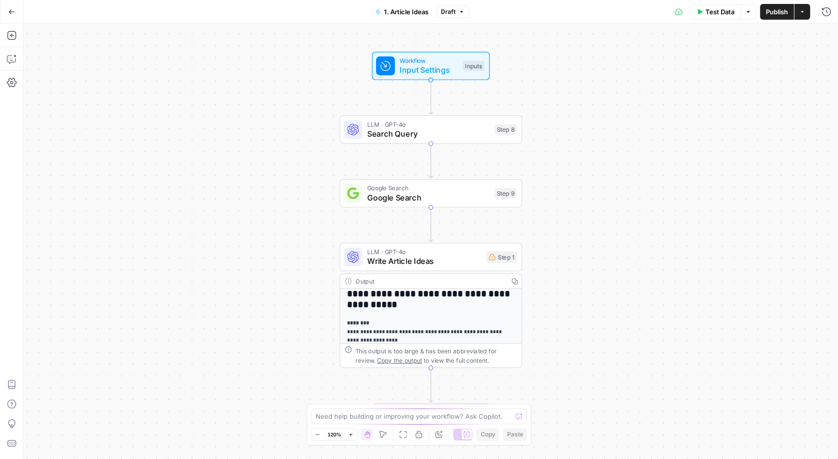
scroll to position [165, 0]
click at [455, 260] on span "Write Article Ideas" at bounding box center [424, 261] width 114 height 12
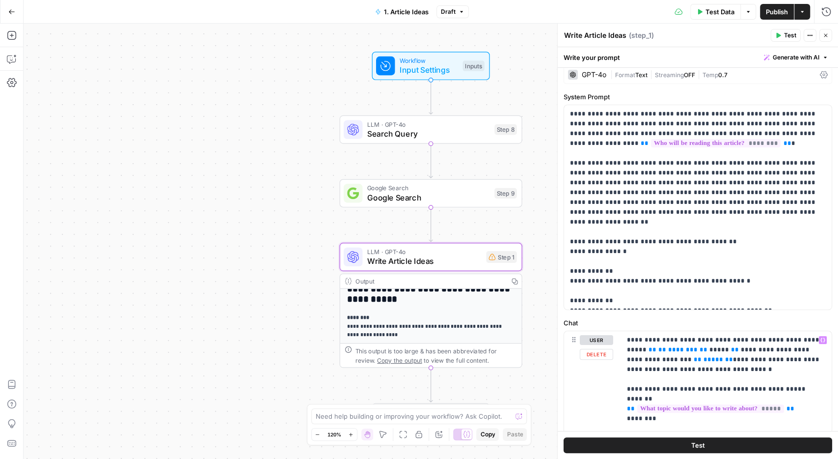
scroll to position [0, 0]
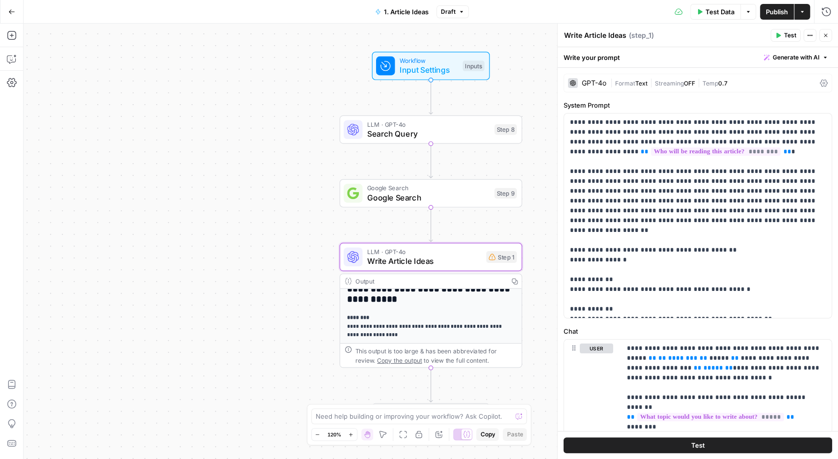
click at [8, 14] on button "Go Back" at bounding box center [12, 12] width 18 height 18
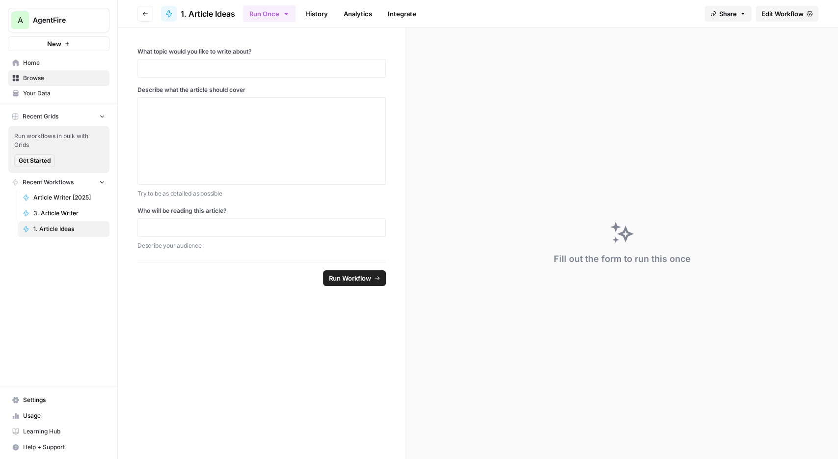
click at [149, 17] on button "Go back" at bounding box center [145, 14] width 16 height 16
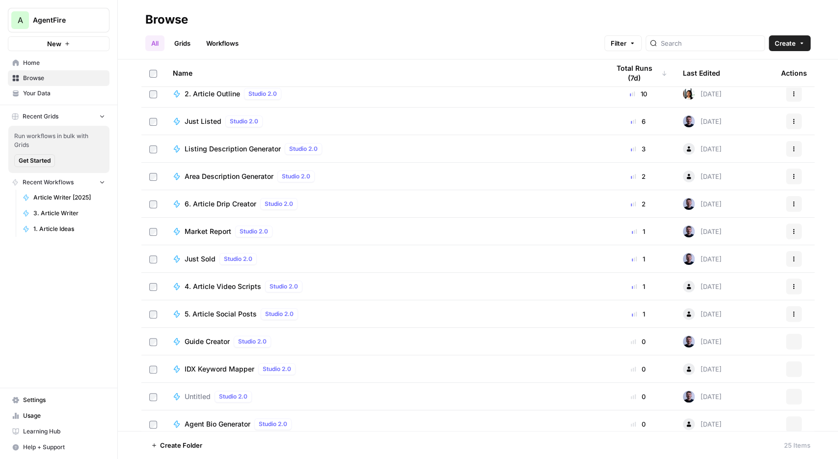
scroll to position [228, 0]
click at [204, 337] on span "Guide Creator" at bounding box center [207, 340] width 45 height 10
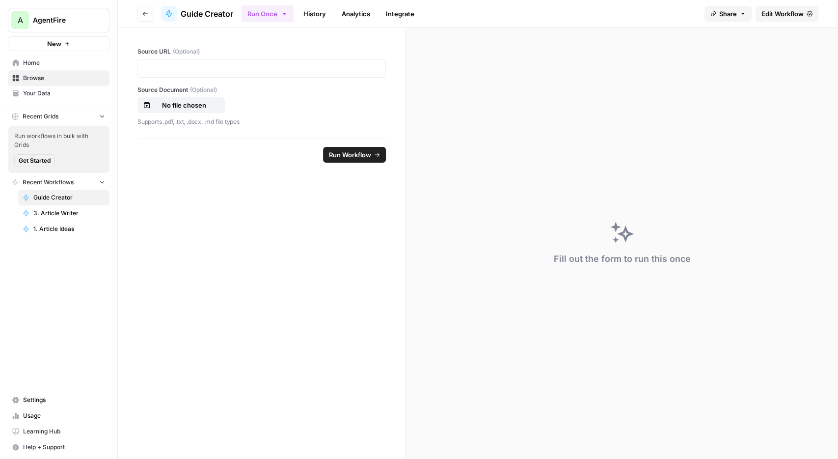
click at [785, 18] on span "Edit Workflow" at bounding box center [783, 14] width 42 height 10
click at [141, 7] on button "Go back" at bounding box center [145, 14] width 16 height 16
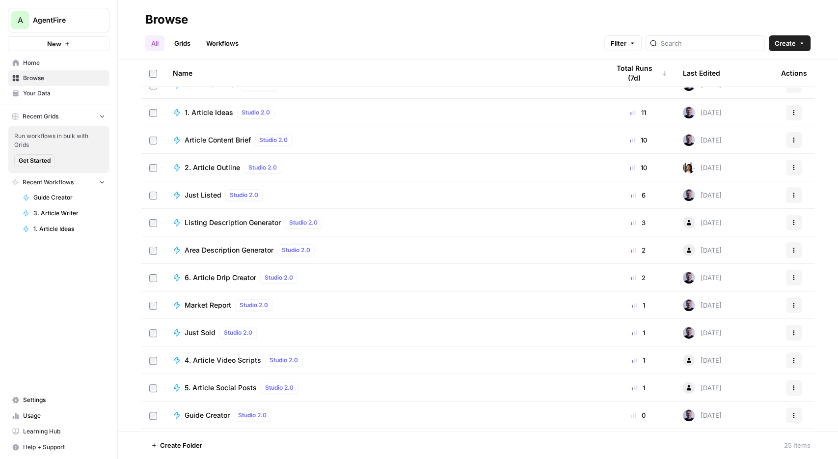
scroll to position [171, 0]
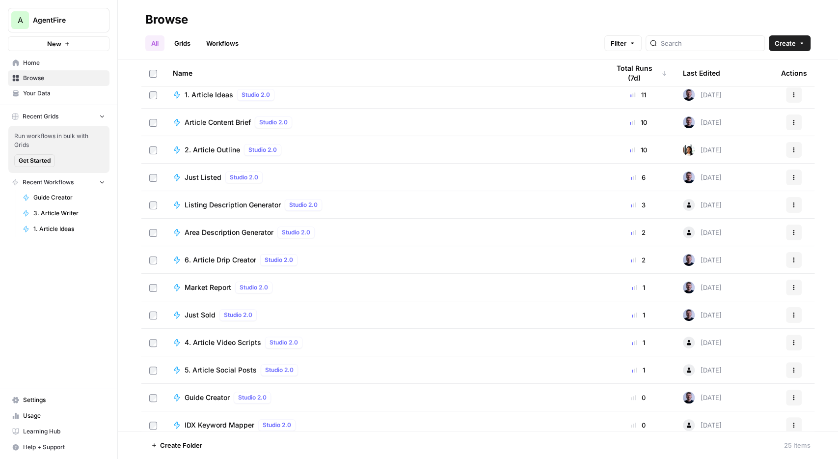
click at [201, 177] on span "Just Listed" at bounding box center [203, 177] width 37 height 10
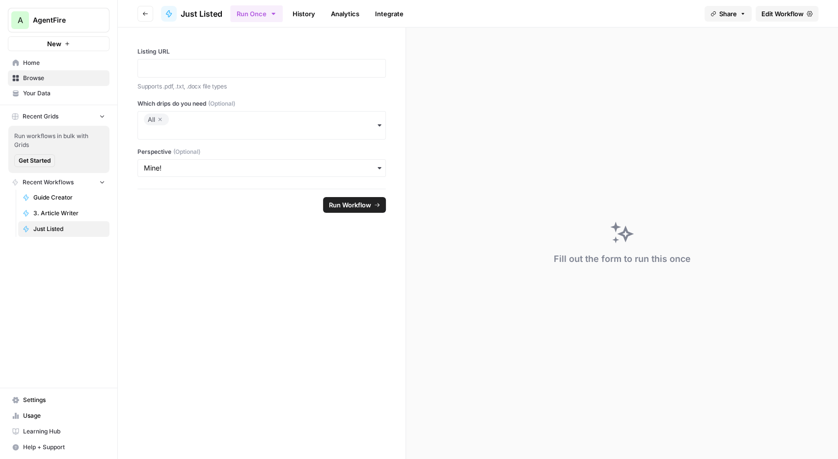
click at [782, 8] on link "Edit Workflow" at bounding box center [787, 14] width 63 height 16
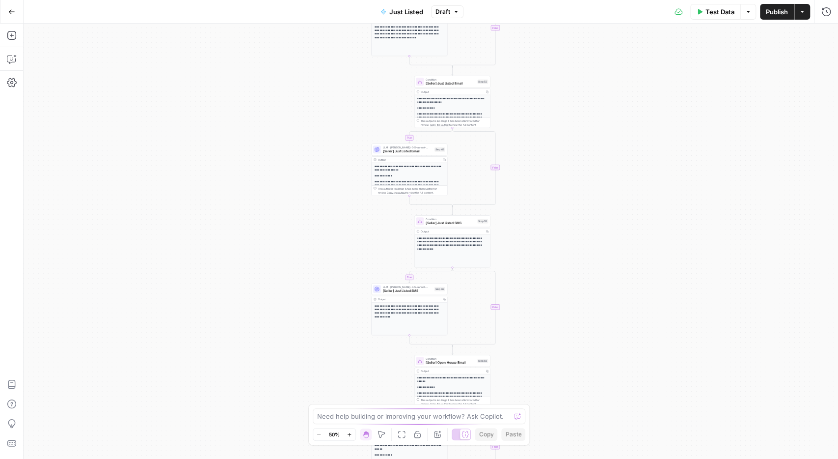
click at [411, 151] on span "[Seller] Just Listed Email" at bounding box center [408, 151] width 50 height 5
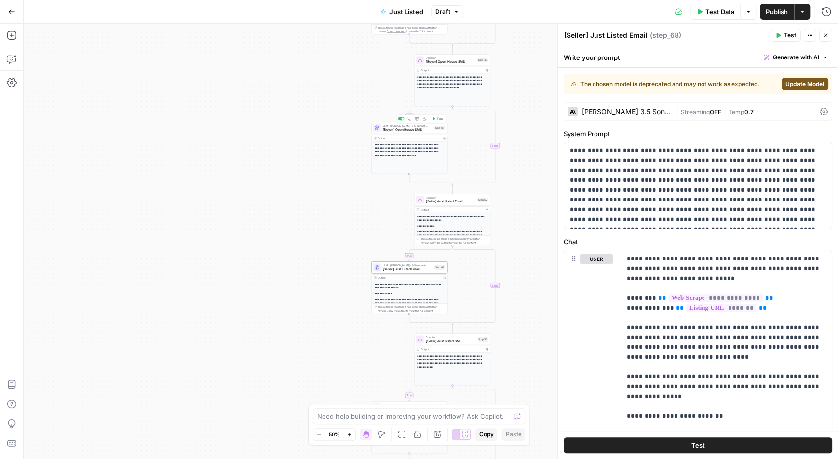
click at [409, 128] on span "[Buyer] Open House SMS" at bounding box center [408, 129] width 50 height 5
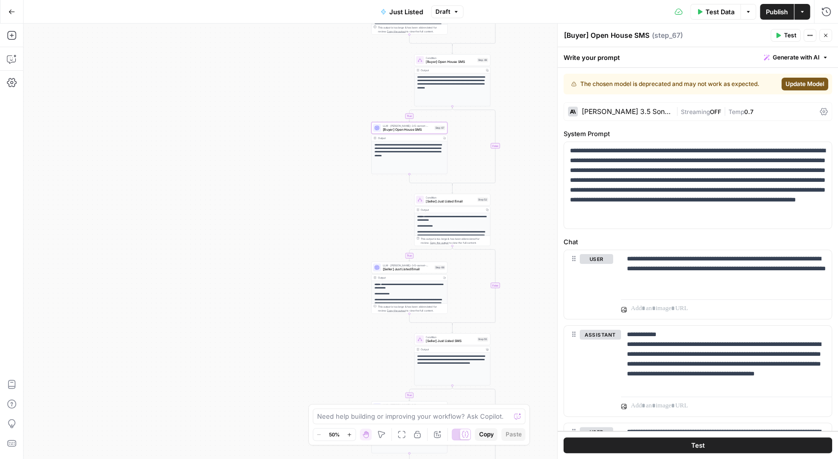
click at [825, 41] on button "Close" at bounding box center [825, 35] width 13 height 13
